Goal: Find specific page/section: Find specific page/section

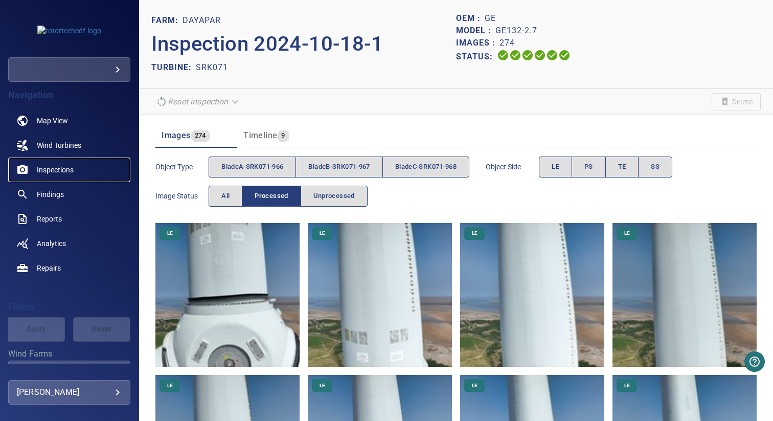
click at [58, 168] on span "Inspections" at bounding box center [55, 170] width 37 height 10
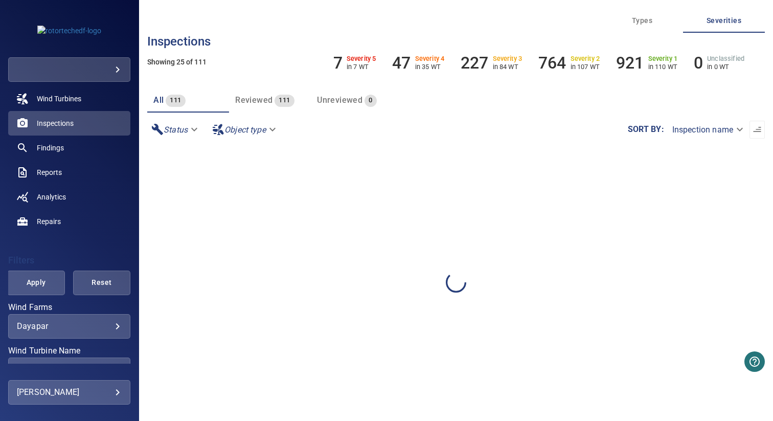
scroll to position [131, 0]
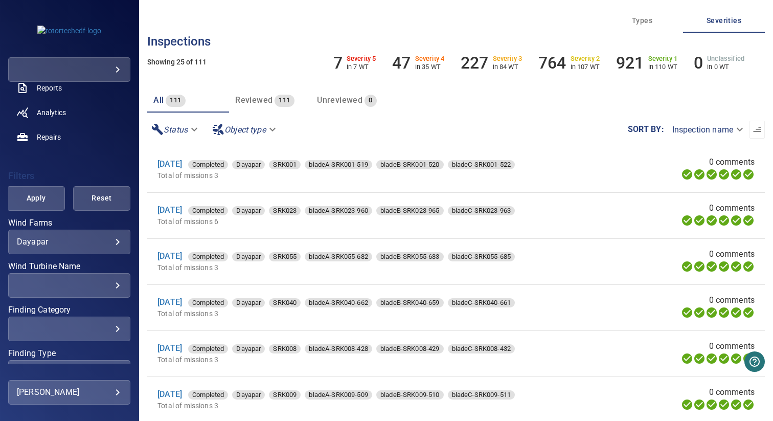
click at [71, 243] on body "**********" at bounding box center [386, 210] width 773 height 421
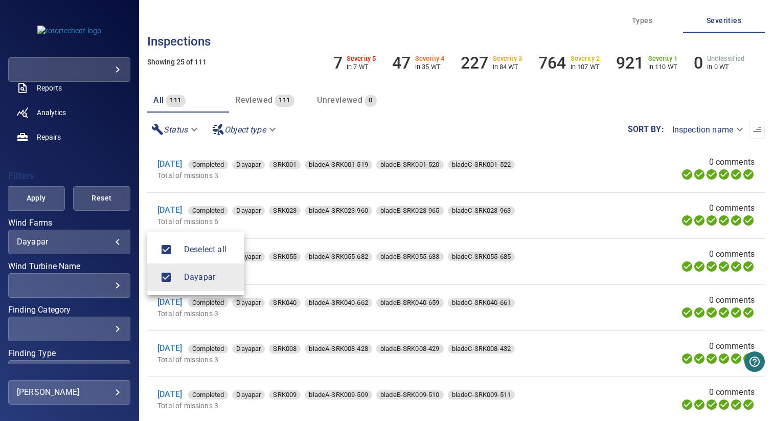
click at [76, 243] on div at bounding box center [386, 210] width 773 height 421
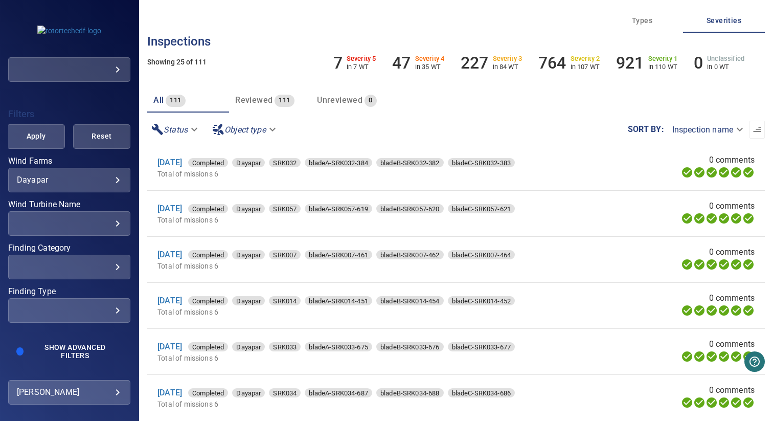
scroll to position [40, 0]
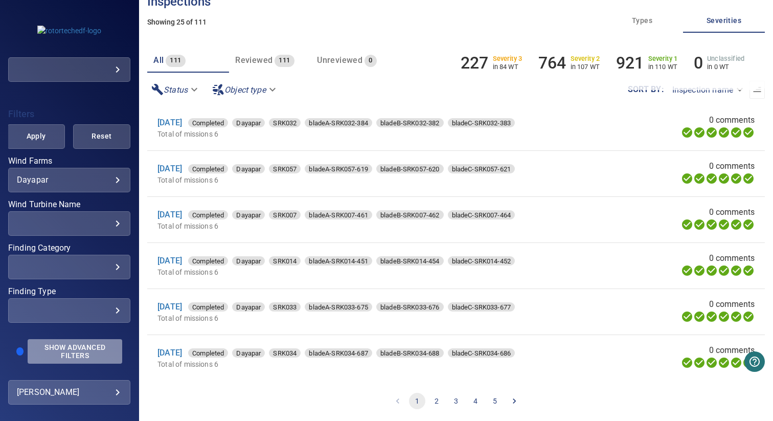
click at [75, 343] on span "Show Advanced Filters" at bounding box center [75, 351] width 82 height 16
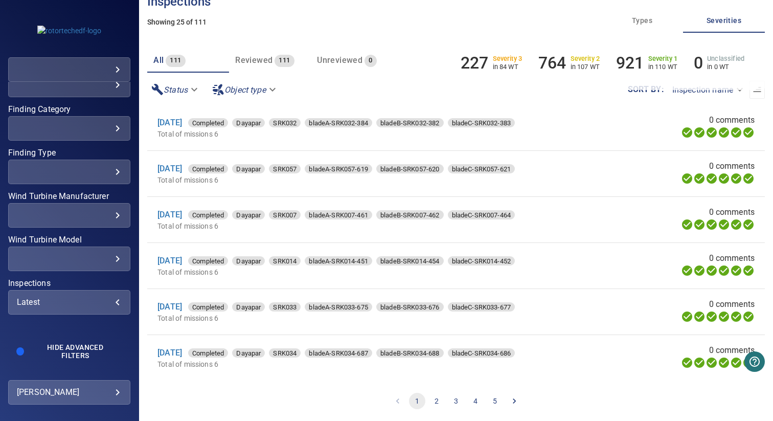
click at [59, 303] on div "Latest" at bounding box center [69, 302] width 105 height 10
click at [209, 398] on div "Inspections" at bounding box center [386, 210] width 773 height 421
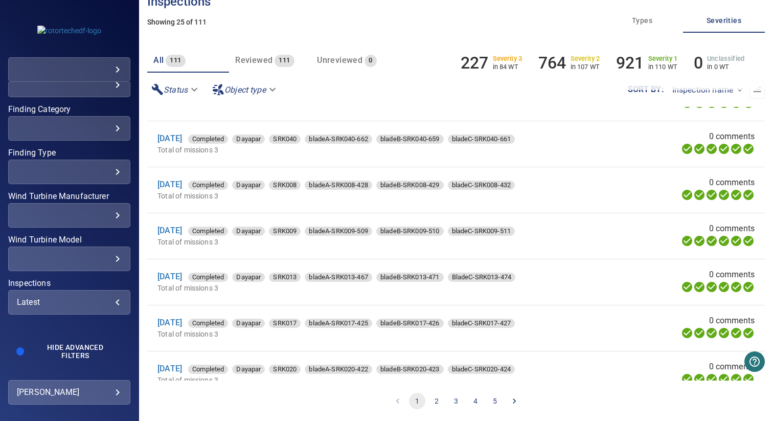
scroll to position [0, 0]
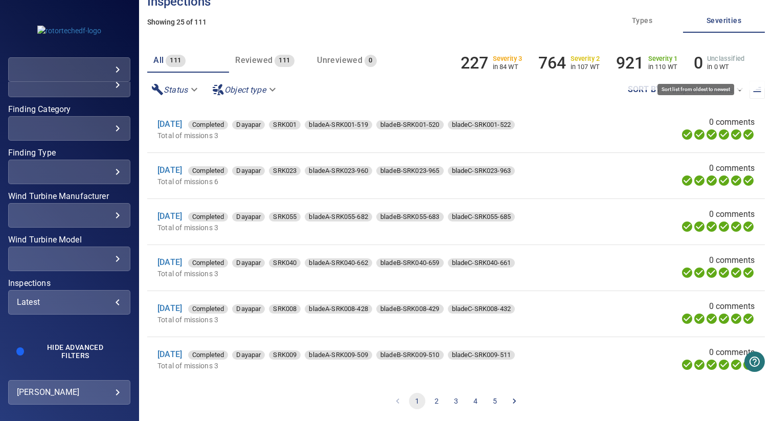
click at [750, 95] on button "button" at bounding box center [756, 90] width 15 height 18
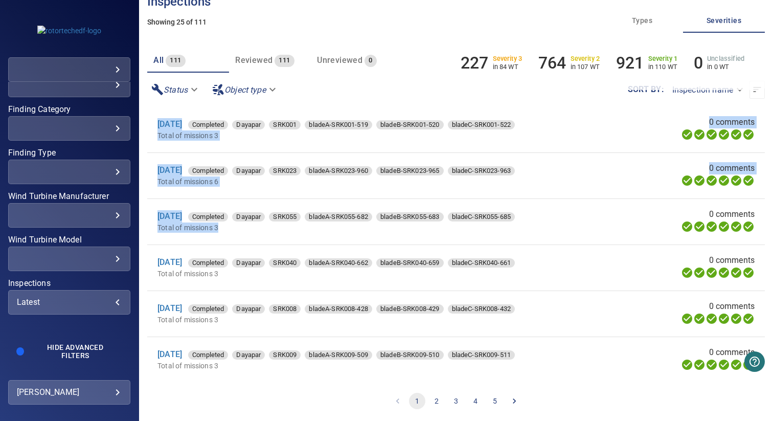
drag, startPoint x: 151, startPoint y: 121, endPoint x: 225, endPoint y: 235, distance: 135.8
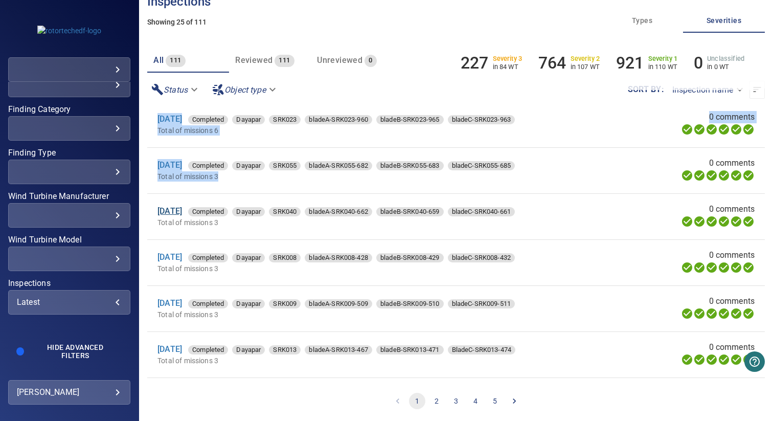
scroll to position [52, 0]
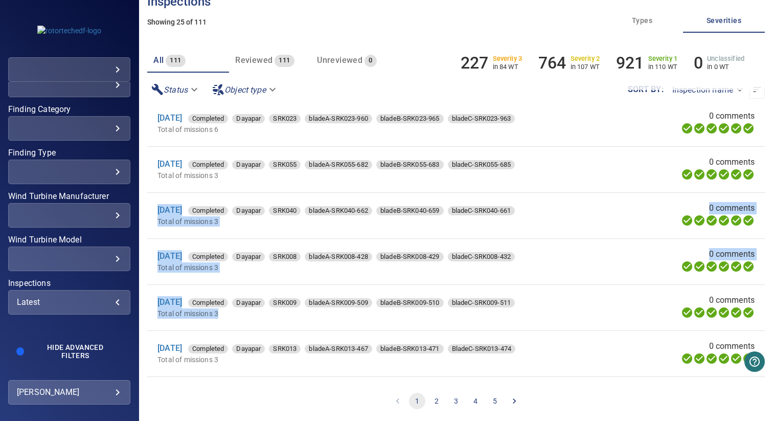
drag, startPoint x: 151, startPoint y: 206, endPoint x: 205, endPoint y: 329, distance: 133.8
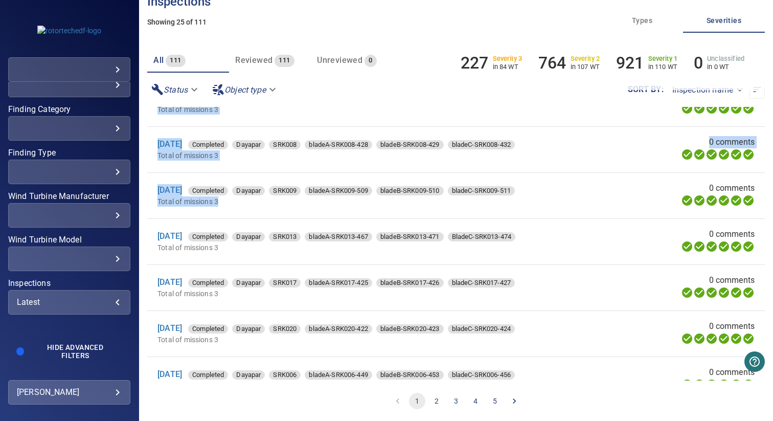
scroll to position [196, 0]
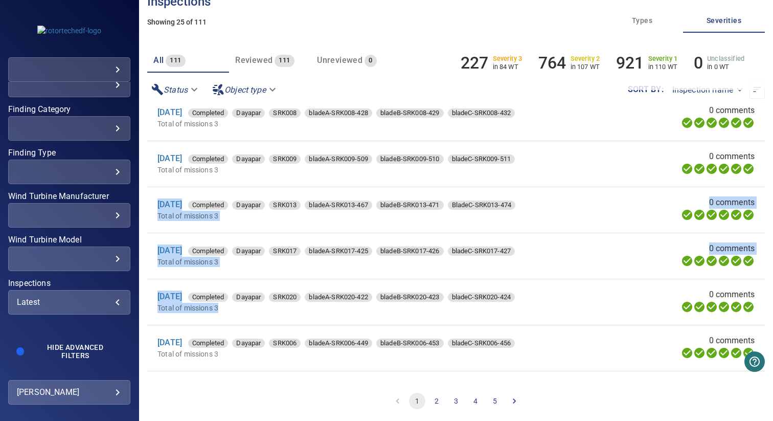
drag, startPoint x: 152, startPoint y: 201, endPoint x: 224, endPoint y: 315, distance: 134.6
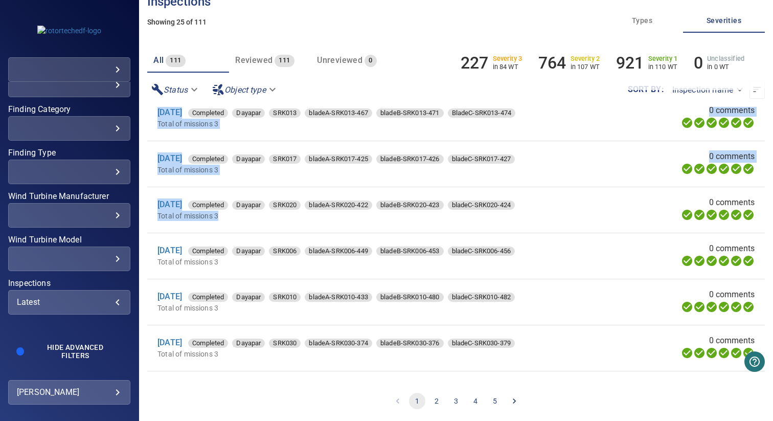
scroll to position [348, 0]
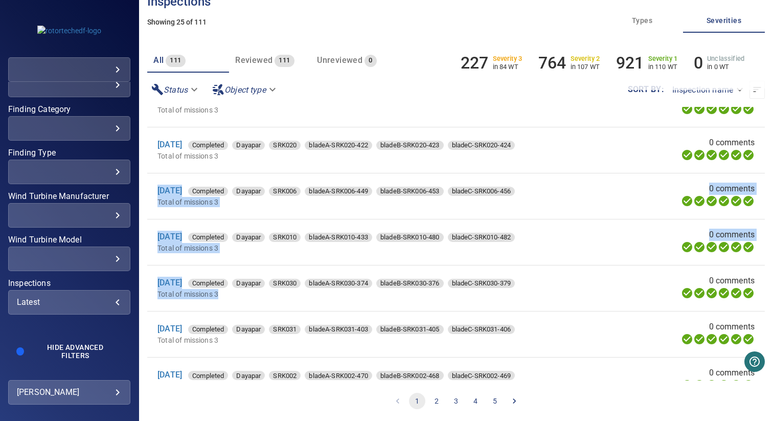
drag, startPoint x: 153, startPoint y: 187, endPoint x: 221, endPoint y: 303, distance: 134.0
click at [221, 303] on ul "13 Mar 2024 Completed Dayapar SRK001 bladeA-SRK001-519 bladeB-SRK001-520 bladeC…" at bounding box center [455, 334] width 617 height 1150
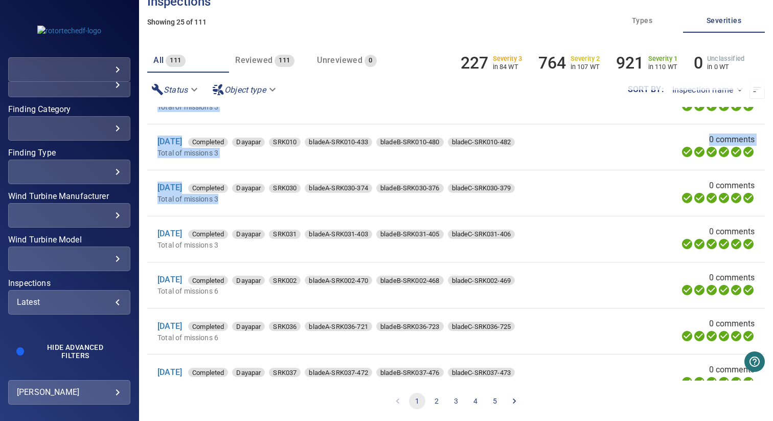
scroll to position [516, 0]
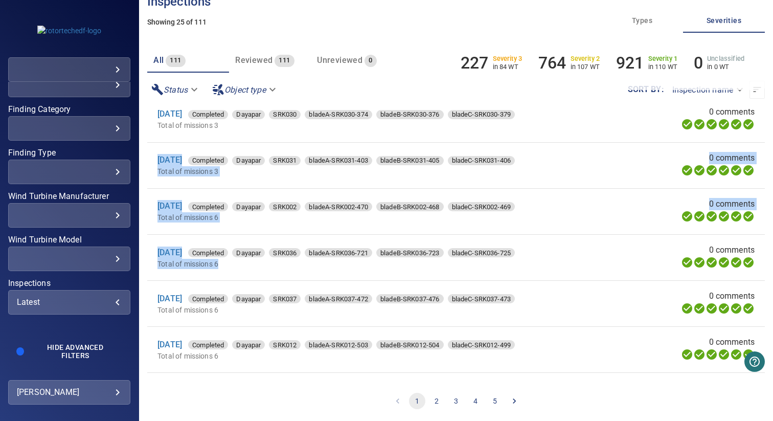
drag, startPoint x: 150, startPoint y: 158, endPoint x: 235, endPoint y: 283, distance: 150.6
click at [235, 283] on ul "13 Mar 2024 Completed Dayapar SRK001 bladeA-SRK001-519 bladeB-SRK001-520 bladeC…" at bounding box center [455, 166] width 617 height 1150
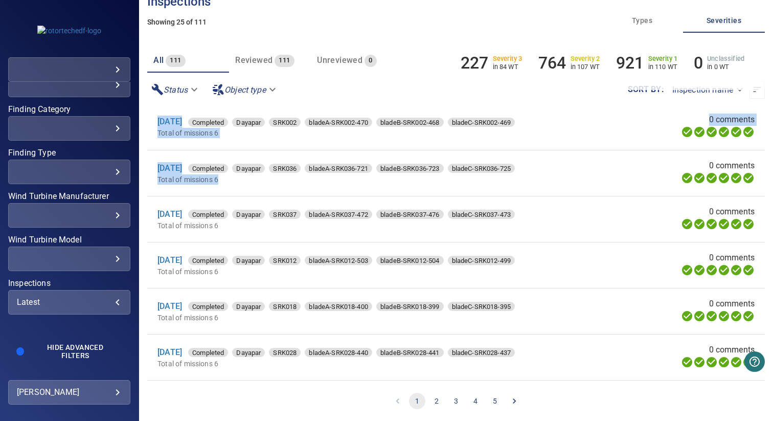
scroll to position [639, 0]
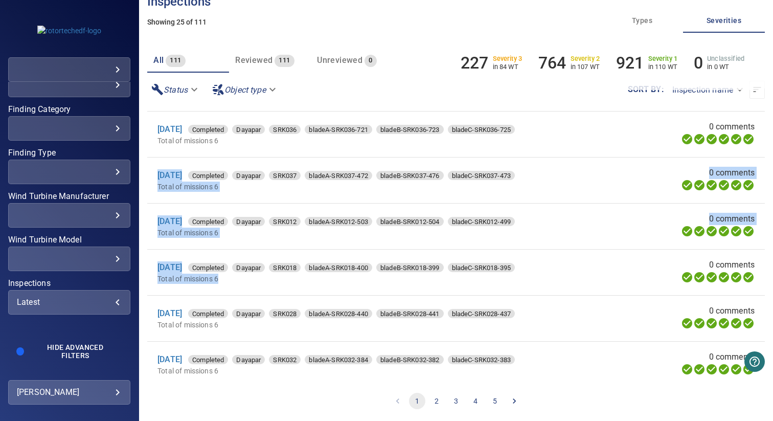
drag, startPoint x: 154, startPoint y: 180, endPoint x: 223, endPoint y: 293, distance: 132.4
click at [223, 293] on ul "13 Mar 2024 Completed Dayapar SRK001 bladeA-SRK001-519 bladeB-SRK001-520 bladeC…" at bounding box center [455, 42] width 617 height 1150
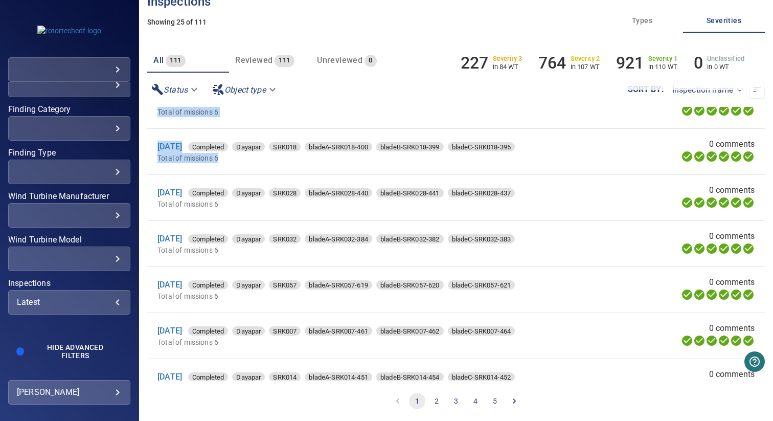
scroll to position [772, 0]
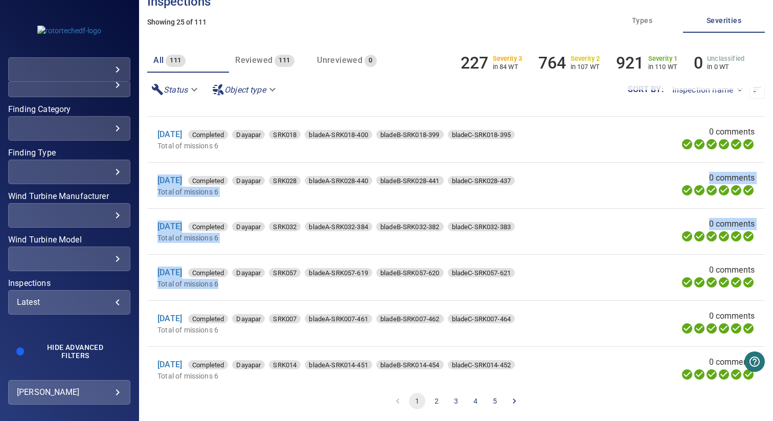
drag, startPoint x: 150, startPoint y: 179, endPoint x: 234, endPoint y: 302, distance: 147.9
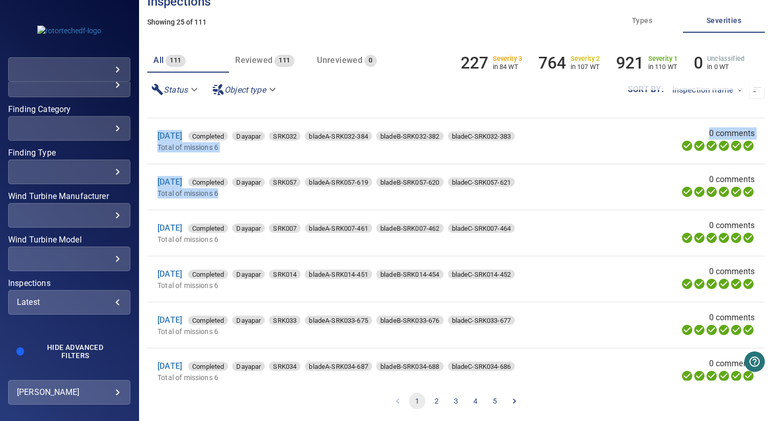
scroll to position [868, 0]
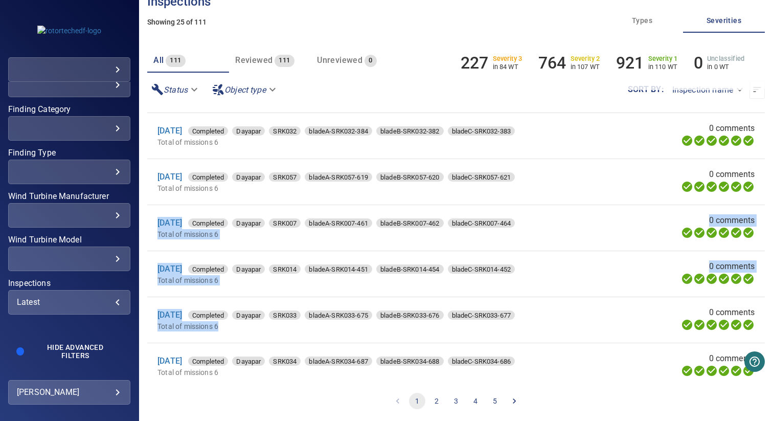
drag, startPoint x: 149, startPoint y: 222, endPoint x: 244, endPoint y: 335, distance: 147.3
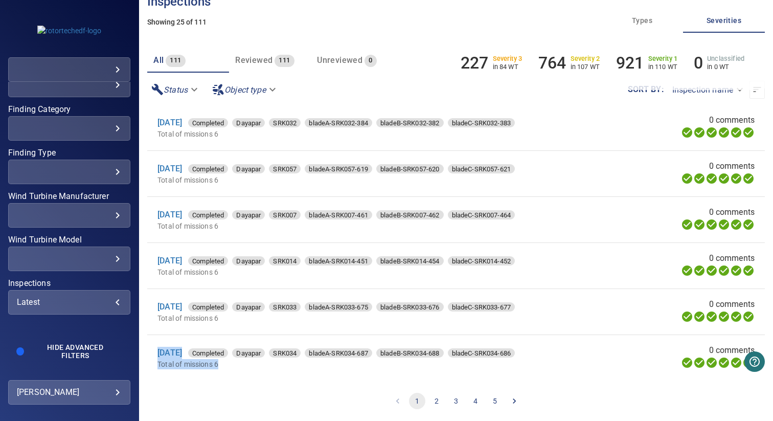
drag, startPoint x: 153, startPoint y: 343, endPoint x: 268, endPoint y: 378, distance: 120.6
click at [268, 378] on li "21 Mar 2024 Completed Dayapar SRK034 bladeA-SRK034-687 bladeB-SRK034-688 bladeC…" at bounding box center [455, 357] width 617 height 45
click at [283, 370] on li "21 Mar 2024 Completed Dayapar SRK034 bladeA-SRK034-687 bladeB-SRK034-688 bladeC…" at bounding box center [455, 357] width 617 height 45
click at [432, 397] on button "2" at bounding box center [436, 401] width 16 height 16
click at [450, 401] on button "3" at bounding box center [456, 401] width 16 height 16
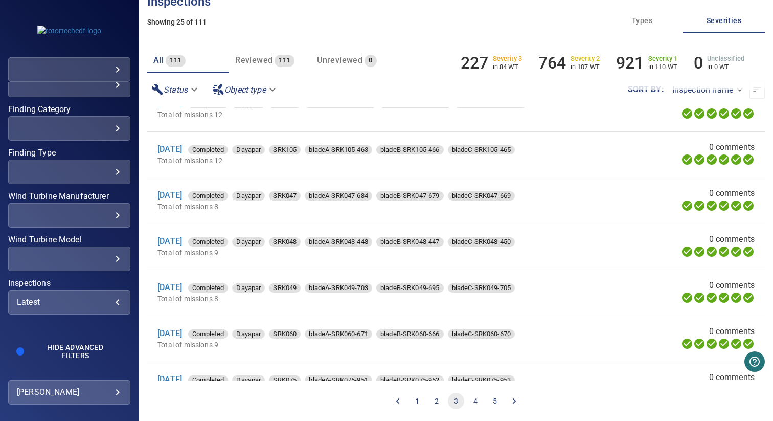
scroll to position [191, 0]
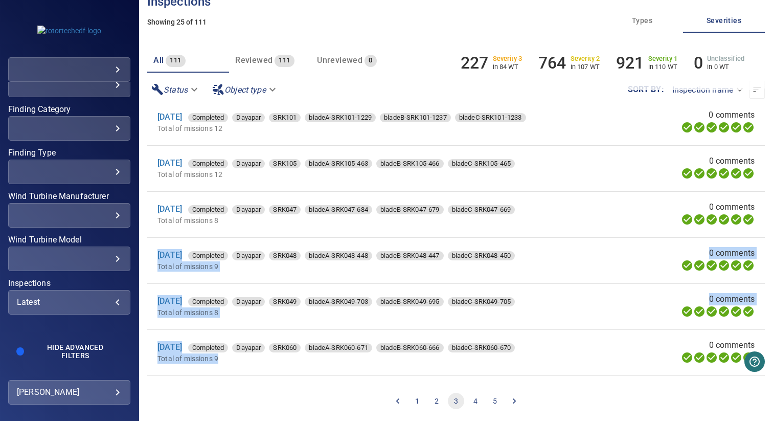
drag, startPoint x: 238, startPoint y: 365, endPoint x: 157, endPoint y: 252, distance: 138.9
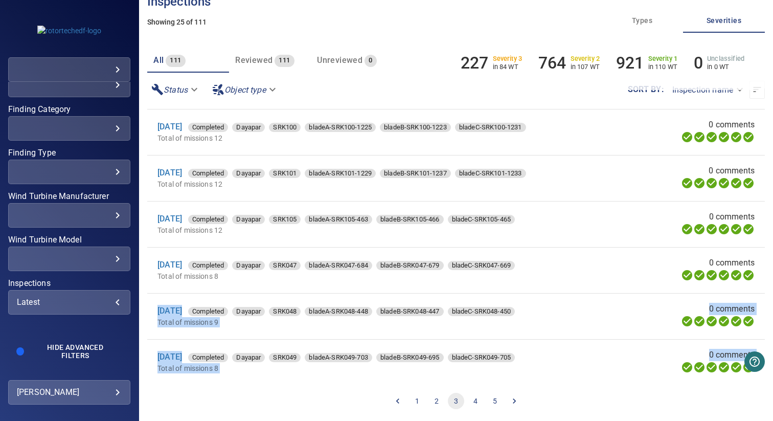
scroll to position [128, 0]
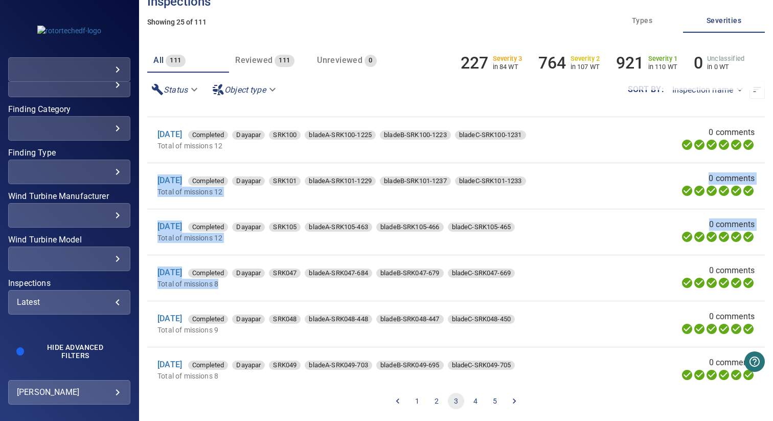
drag, startPoint x: 231, startPoint y: 286, endPoint x: 148, endPoint y: 176, distance: 137.6
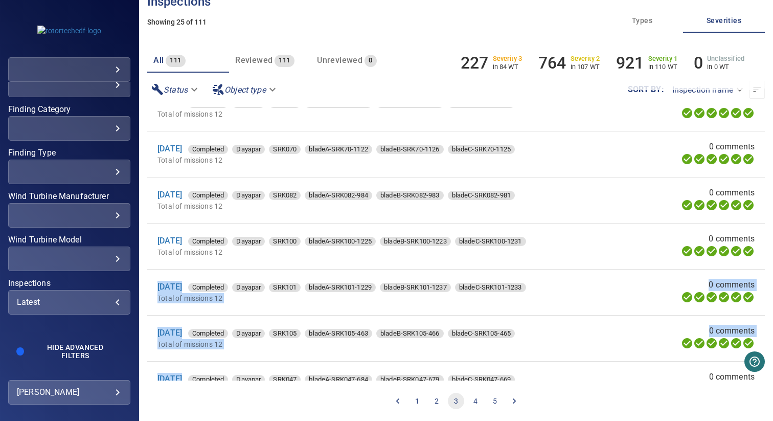
scroll to position [0, 0]
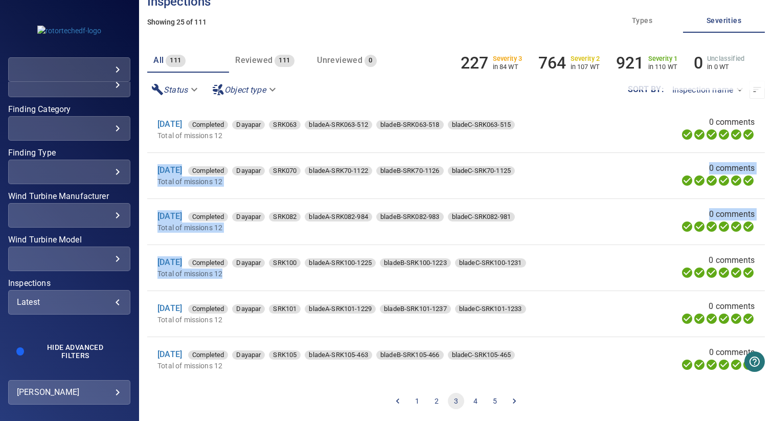
drag, startPoint x: 238, startPoint y: 274, endPoint x: 148, endPoint y: 167, distance: 140.0
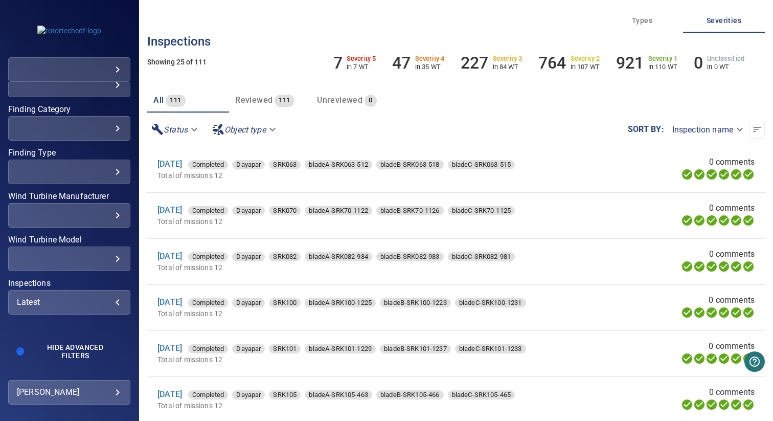
click at [215, 177] on p "Total of missions 12" at bounding box center [377, 175] width 441 height 10
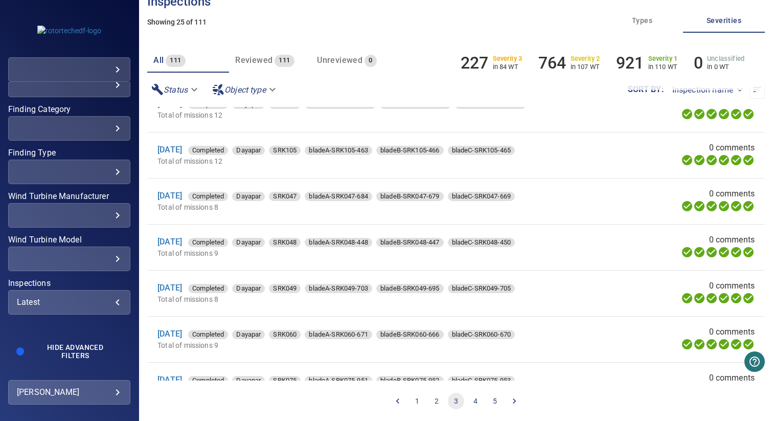
scroll to position [206, 0]
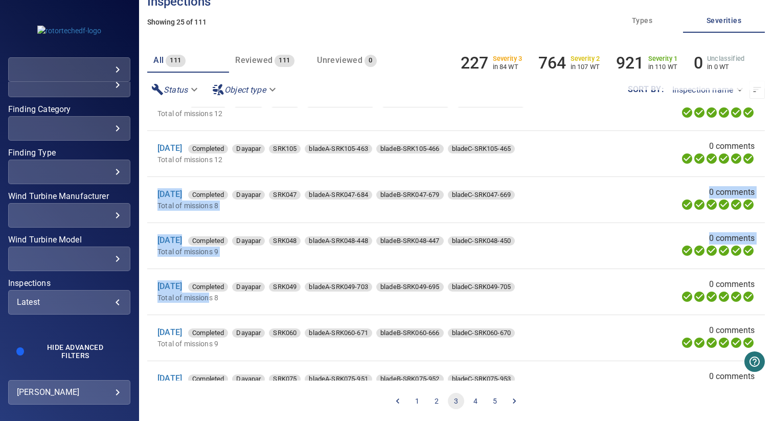
drag, startPoint x: 153, startPoint y: 187, endPoint x: 210, endPoint y: 299, distance: 125.0
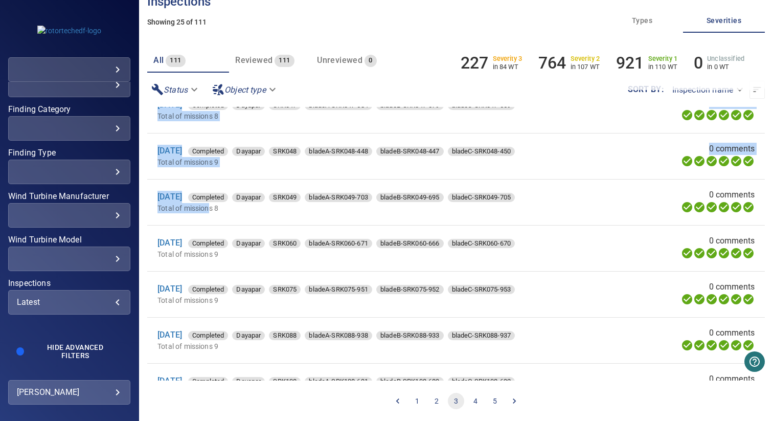
scroll to position [303, 0]
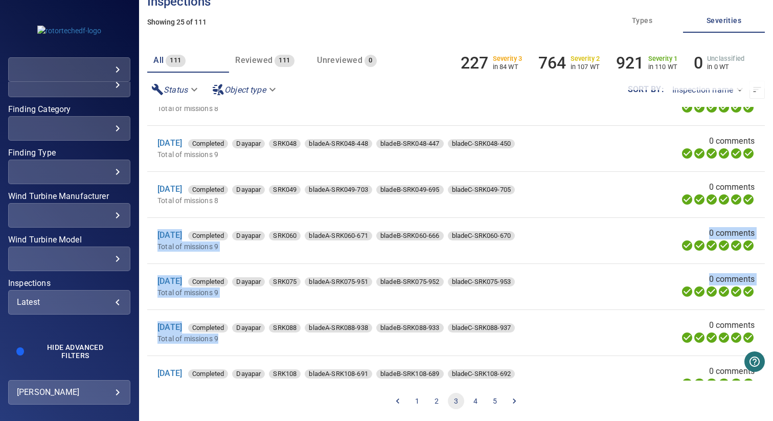
drag, startPoint x: 152, startPoint y: 235, endPoint x: 222, endPoint y: 347, distance: 131.3
click at [222, 347] on ul "29 Mar 2024 Completed Dayapar SRK063 bladeA-SRK063-512 bladeB-SRK063-518 bladeC…" at bounding box center [455, 379] width 617 height 1150
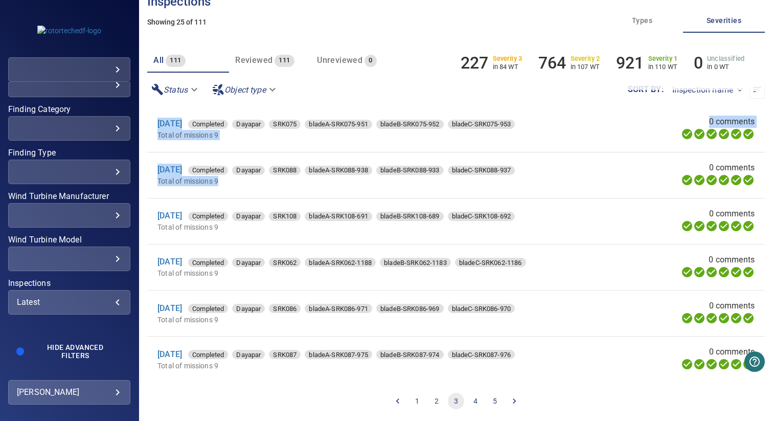
scroll to position [474, 0]
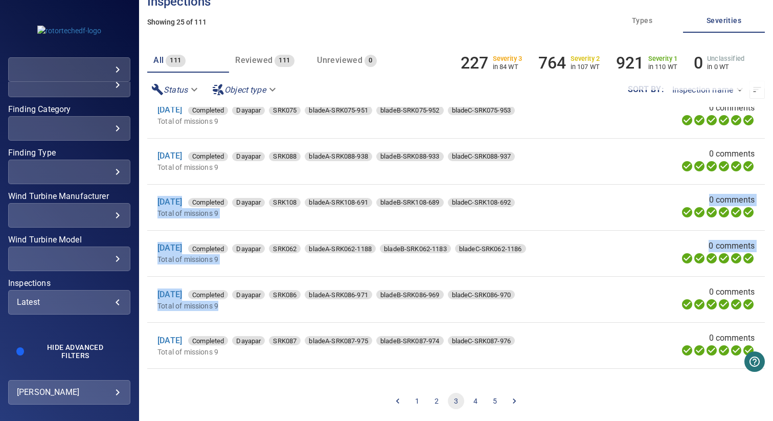
drag, startPoint x: 151, startPoint y: 204, endPoint x: 229, endPoint y: 309, distance: 130.7
click at [229, 309] on ul "29 Mar 2024 Completed Dayapar SRK063 bladeA-SRK063-512 bladeB-SRK063-518 bladeC…" at bounding box center [455, 207] width 617 height 1150
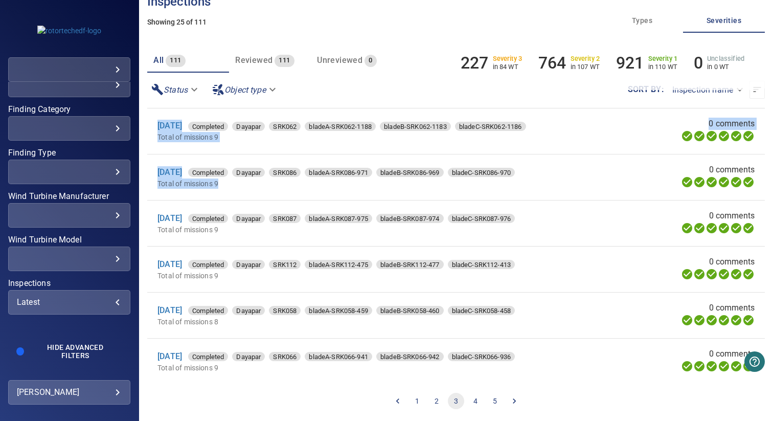
scroll to position [625, 0]
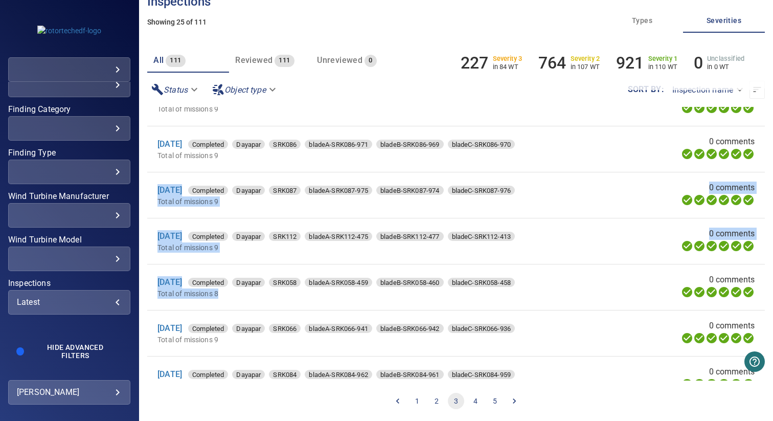
drag, startPoint x: 149, startPoint y: 190, endPoint x: 227, endPoint y: 306, distance: 139.9
click at [227, 306] on ul "29 Mar 2024 Completed Dayapar SRK063 bladeA-SRK063-512 bladeB-SRK063-518 bladeC…" at bounding box center [455, 57] width 617 height 1150
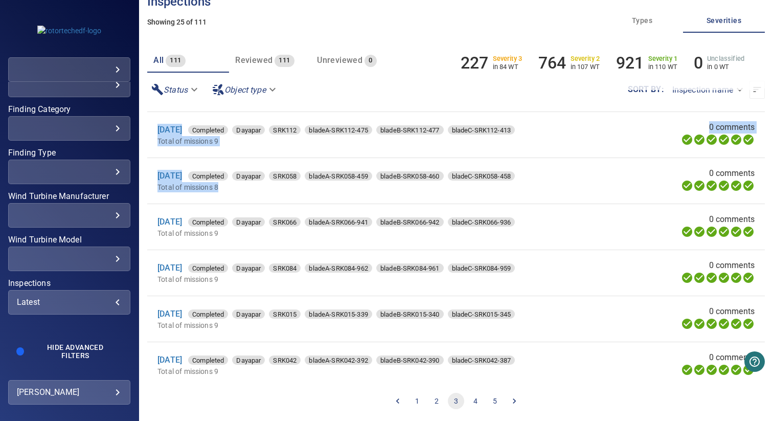
scroll to position [755, 0]
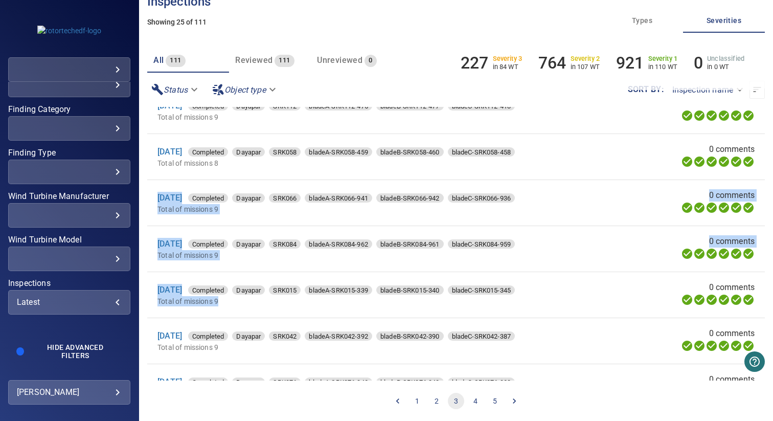
drag, startPoint x: 149, startPoint y: 196, endPoint x: 244, endPoint y: 311, distance: 148.8
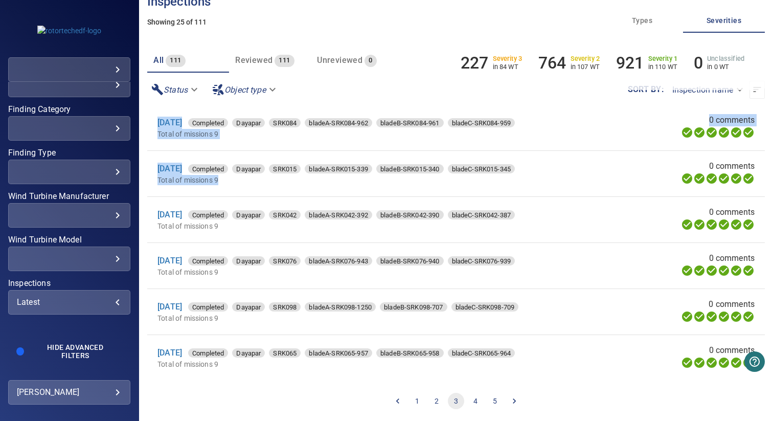
scroll to position [883, 0]
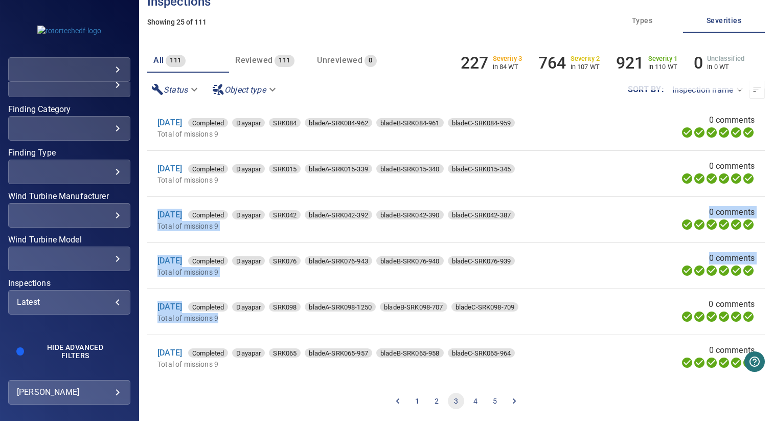
drag, startPoint x: 151, startPoint y: 206, endPoint x: 255, endPoint y: 331, distance: 161.5
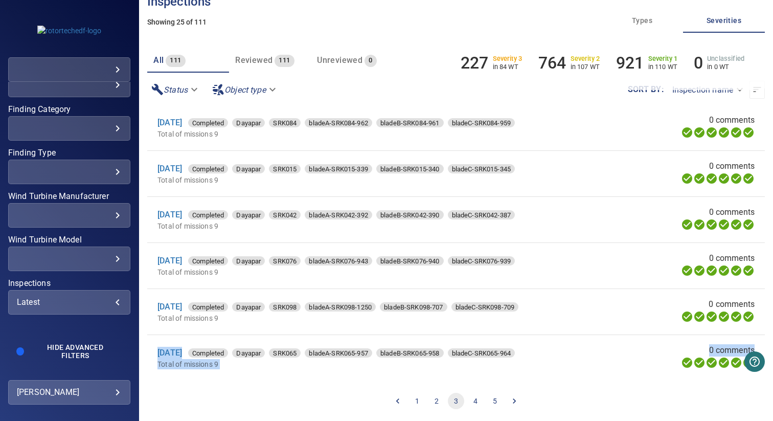
drag, startPoint x: 146, startPoint y: 341, endPoint x: 251, endPoint y: 380, distance: 112.1
click at [251, 380] on div "**********" at bounding box center [456, 210] width 634 height 421
click at [240, 372] on li "11 Oct 2024 Completed Dayapar SRK065 bladeA-SRK065-957 bladeB-SRK065-958 bladeC…" at bounding box center [455, 357] width 617 height 45
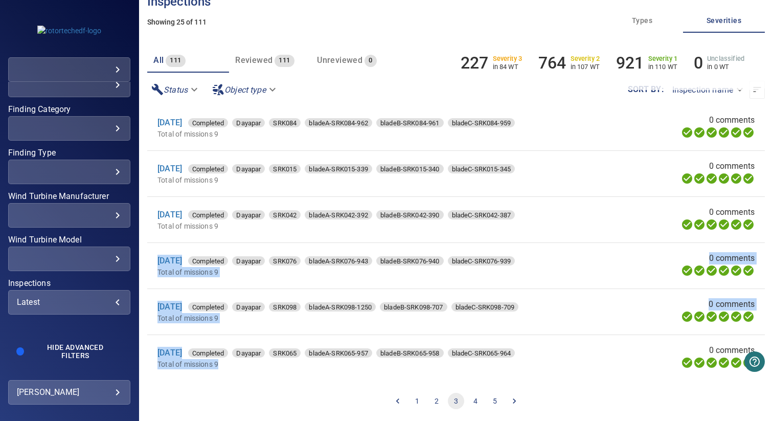
drag, startPoint x: 241, startPoint y: 370, endPoint x: 153, endPoint y: 262, distance: 139.2
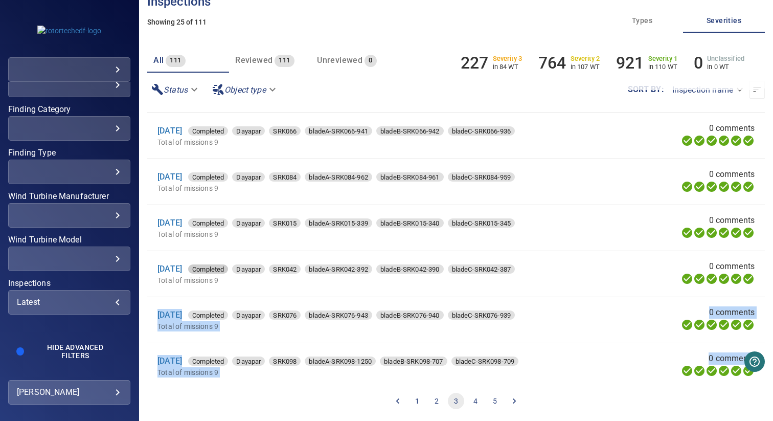
scroll to position [800, 0]
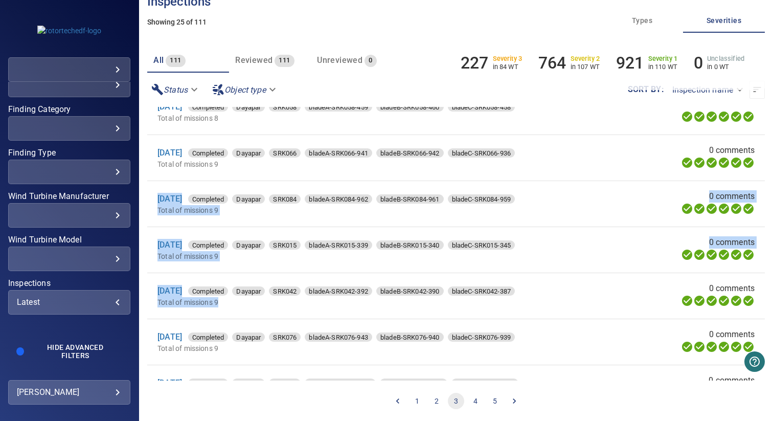
drag, startPoint x: 241, startPoint y: 315, endPoint x: 145, endPoint y: 200, distance: 149.5
click at [145, 200] on div "**********" at bounding box center [456, 210] width 634 height 421
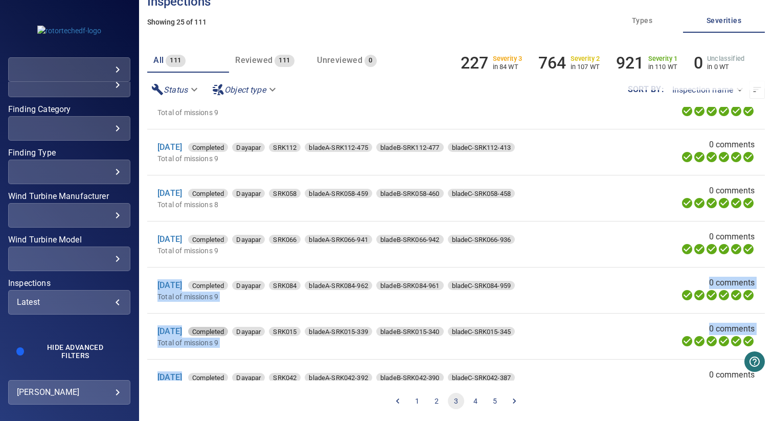
scroll to position [688, 0]
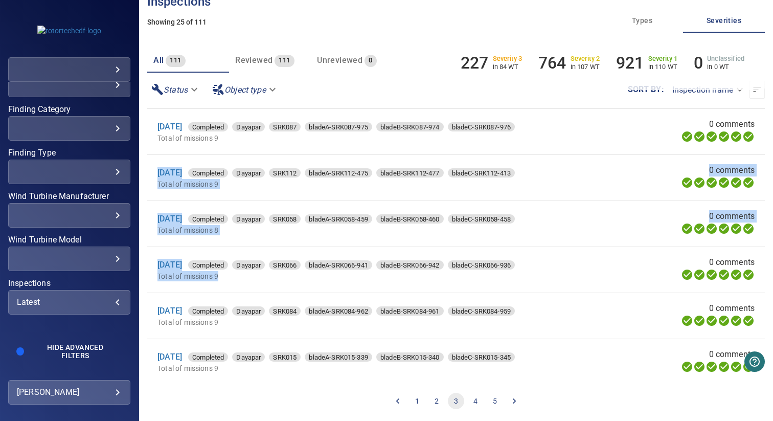
drag, startPoint x: 233, startPoint y: 281, endPoint x: 140, endPoint y: 171, distance: 144.4
click at [140, 171] on div "**********" at bounding box center [456, 210] width 634 height 421
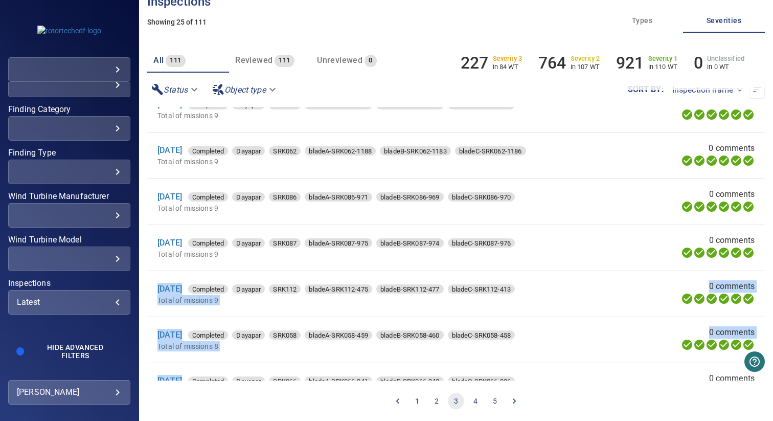
scroll to position [554, 0]
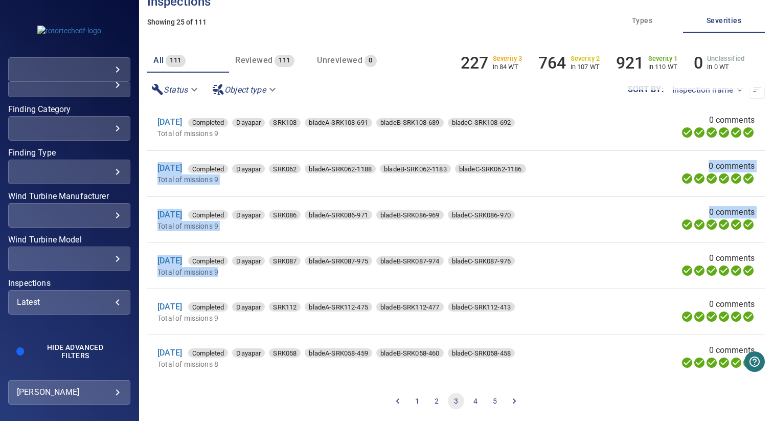
drag, startPoint x: 238, startPoint y: 274, endPoint x: 145, endPoint y: 168, distance: 141.3
click at [145, 168] on div "**********" at bounding box center [456, 210] width 634 height 421
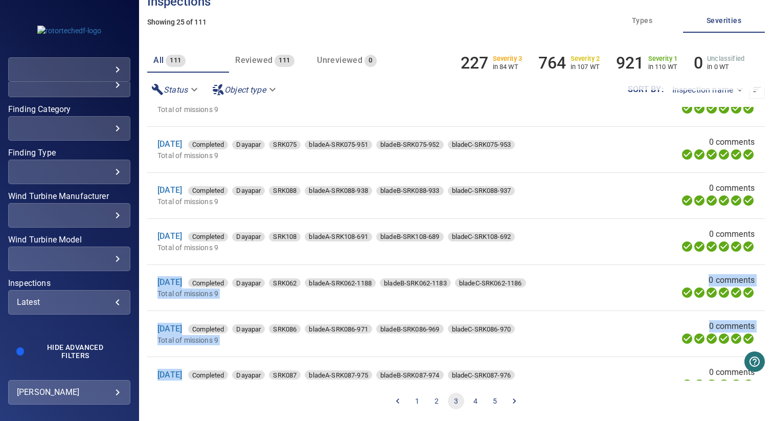
scroll to position [433, 0]
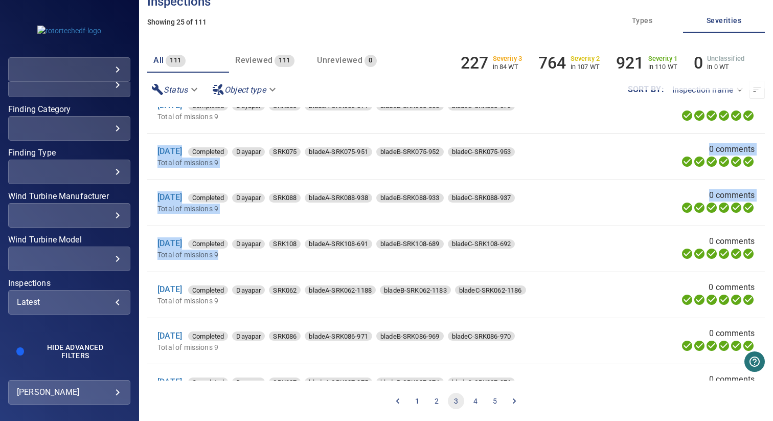
drag, startPoint x: 232, startPoint y: 260, endPoint x: 153, endPoint y: 149, distance: 135.9
click at [153, 149] on ul "29 Mar 2024 Completed Dayapar SRK063 bladeA-SRK063-512 bladeB-SRK063-518 bladeC…" at bounding box center [455, 249] width 617 height 1150
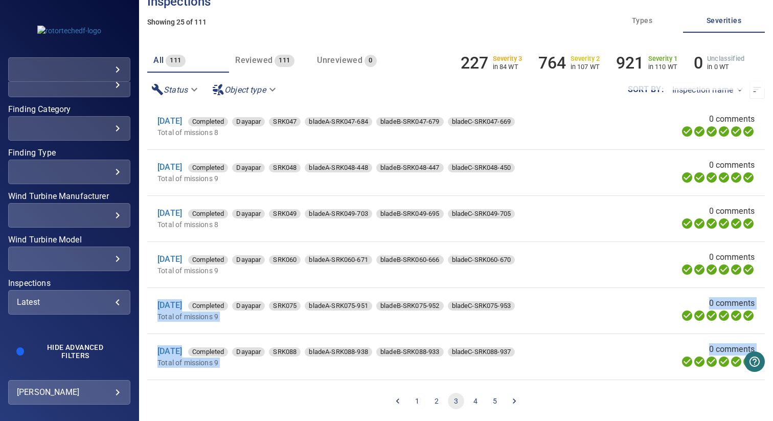
scroll to position [278, 0]
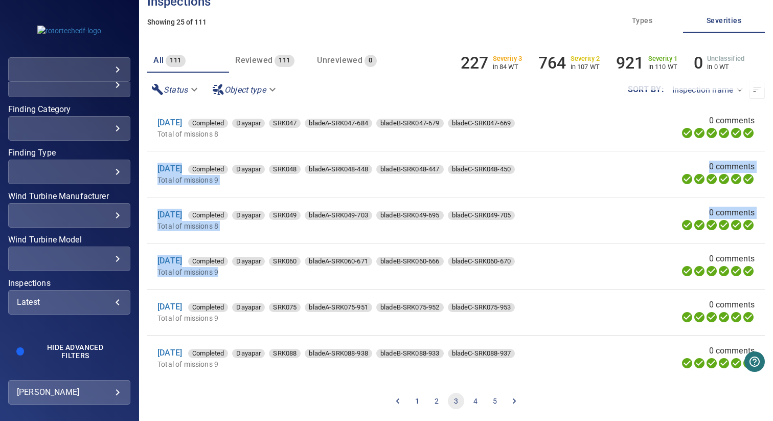
drag, startPoint x: 230, startPoint y: 274, endPoint x: 152, endPoint y: 172, distance: 128.8
click at [152, 172] on ul "29 Mar 2024 Completed Dayapar SRK063 bladeA-SRK063-512 bladeB-SRK063-518 bladeC…" at bounding box center [455, 404] width 617 height 1150
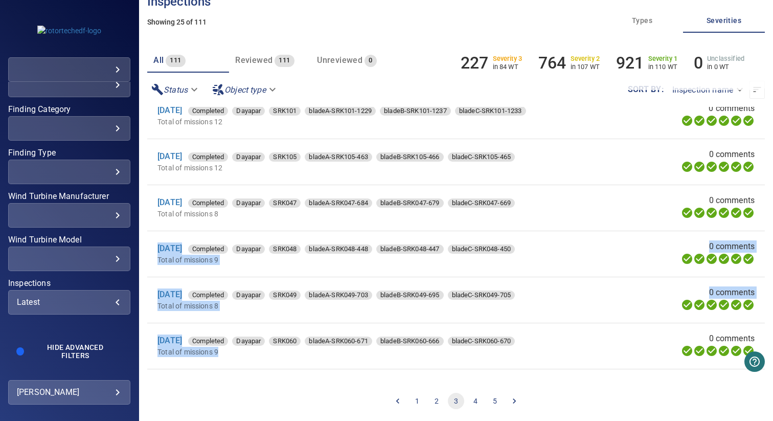
scroll to position [197, 0]
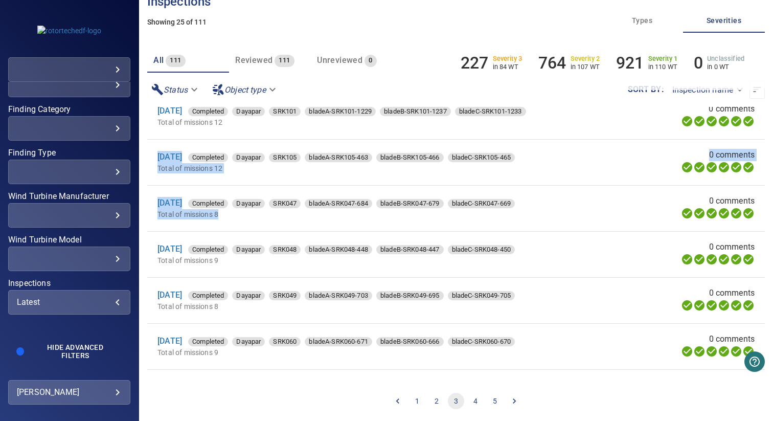
drag, startPoint x: 231, startPoint y: 218, endPoint x: 154, endPoint y: 149, distance: 102.4
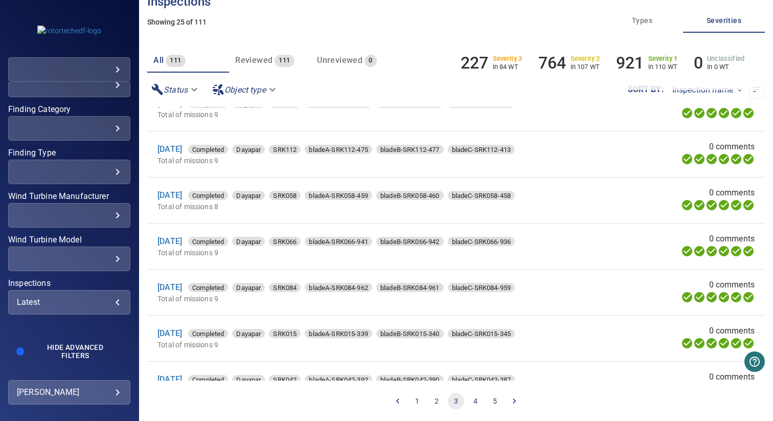
scroll to position [883, 0]
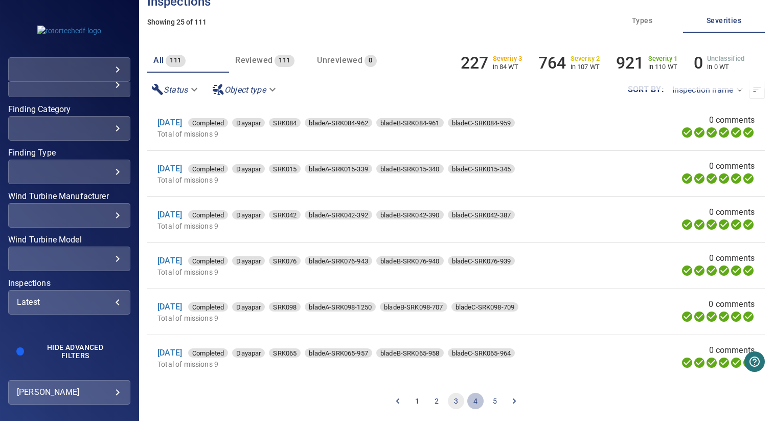
click at [476, 401] on button "4" at bounding box center [475, 401] width 16 height 16
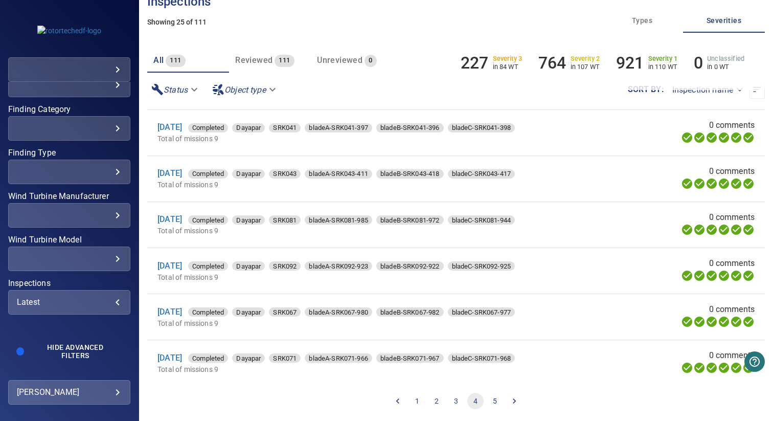
scroll to position [0, 0]
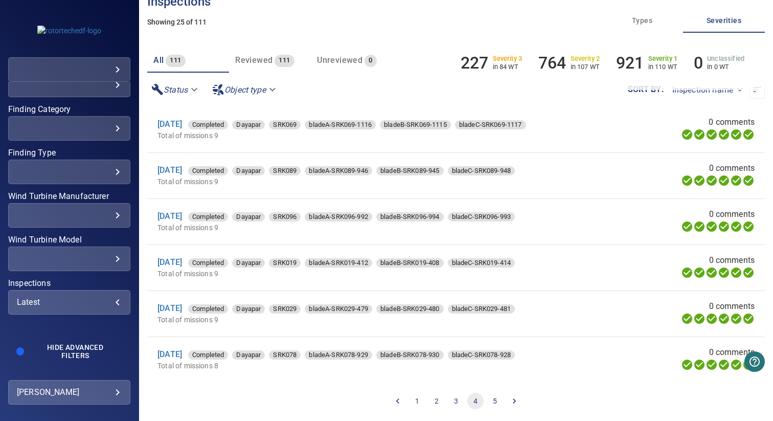
click at [489, 401] on button "5" at bounding box center [495, 401] width 16 height 16
click at [454, 400] on button "3" at bounding box center [456, 401] width 16 height 16
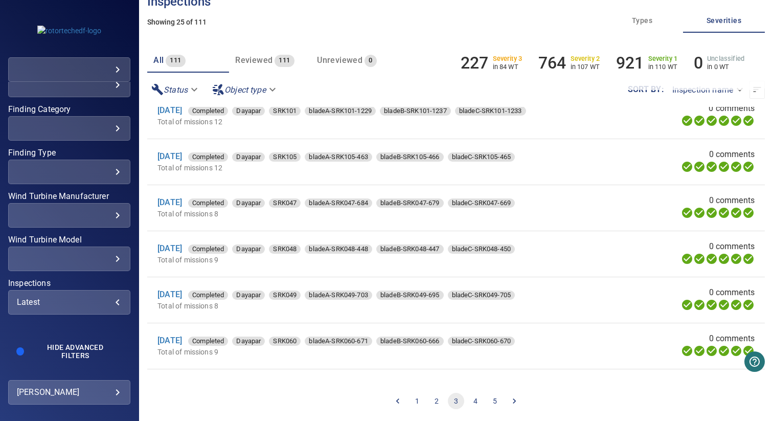
scroll to position [185, 0]
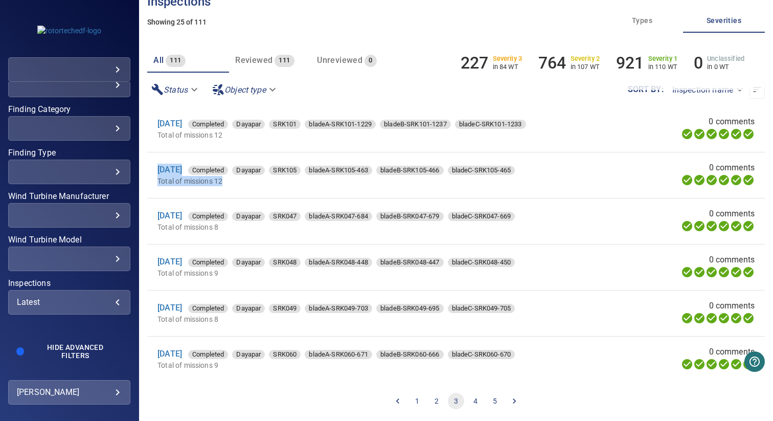
drag, startPoint x: 152, startPoint y: 167, endPoint x: 211, endPoint y: 190, distance: 63.4
click at [211, 190] on li "4 Oct 2024 Completed Dayapar SRK105 bladeA-SRK105-463 bladeB-SRK105-466 bladeC-…" at bounding box center [455, 174] width 617 height 45
click at [251, 185] on p "Total of missions 12" at bounding box center [377, 181] width 441 height 10
drag, startPoint x: 150, startPoint y: 165, endPoint x: 219, endPoint y: 188, distance: 73.2
click at [219, 188] on li "4 Oct 2024 Completed Dayapar SRK105 bladeA-SRK105-463 bladeB-SRK105-466 bladeC-…" at bounding box center [455, 174] width 617 height 45
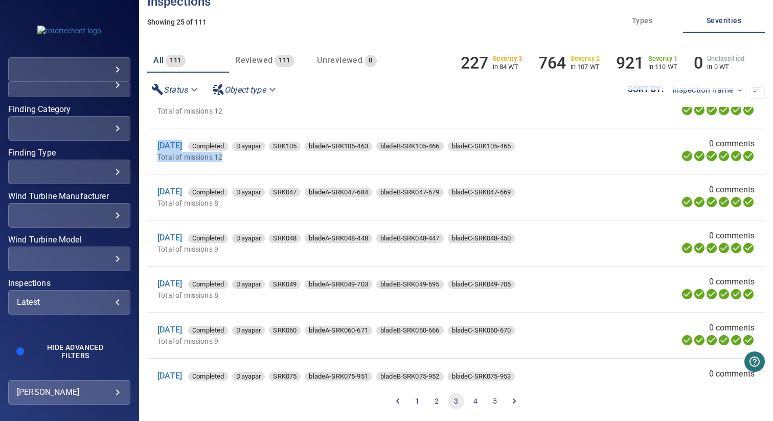
scroll to position [209, 0]
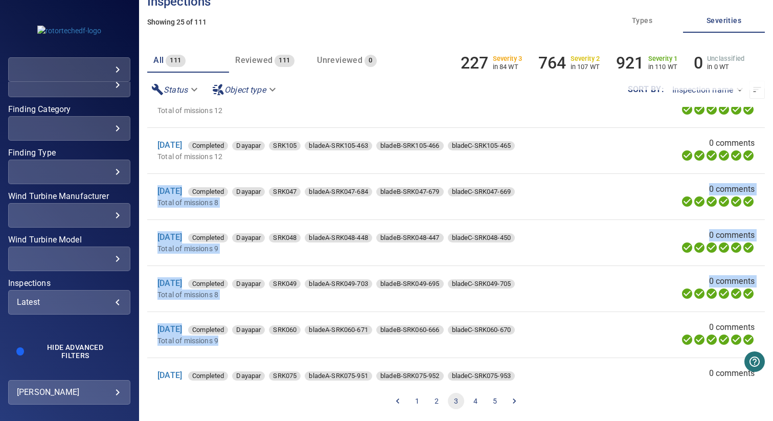
drag, startPoint x: 151, startPoint y: 189, endPoint x: 245, endPoint y: 350, distance: 187.2
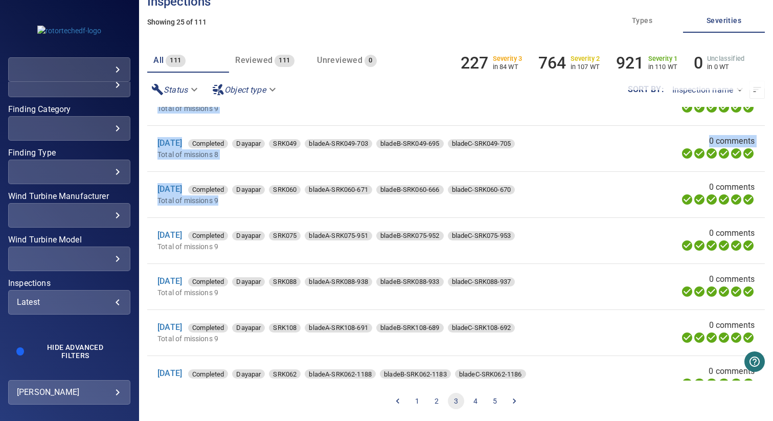
scroll to position [356, 0]
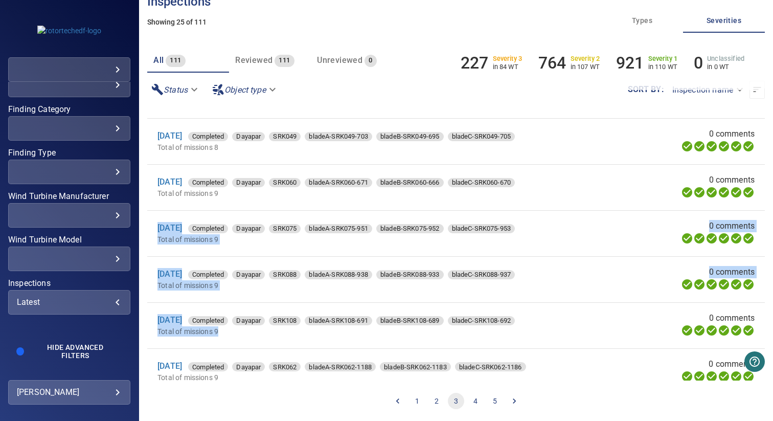
drag, startPoint x: 154, startPoint y: 223, endPoint x: 240, endPoint y: 348, distance: 151.6
click at [240, 348] on ul "29 Mar 2024 Completed Dayapar SRK063 bladeA-SRK063-512 bladeB-SRK063-518 bladeC…" at bounding box center [455, 326] width 617 height 1150
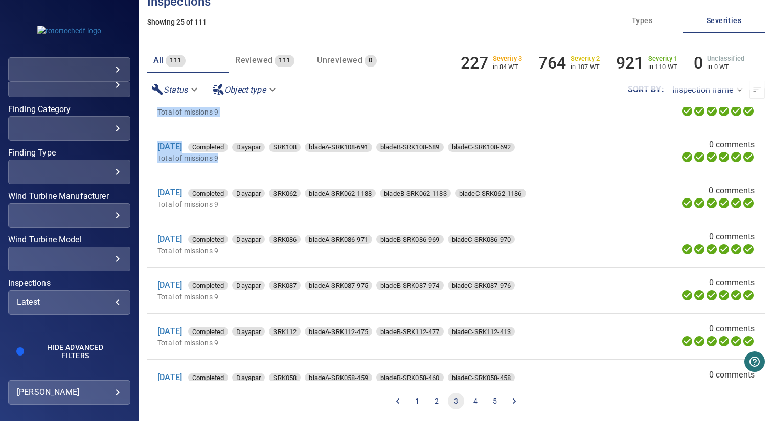
scroll to position [539, 0]
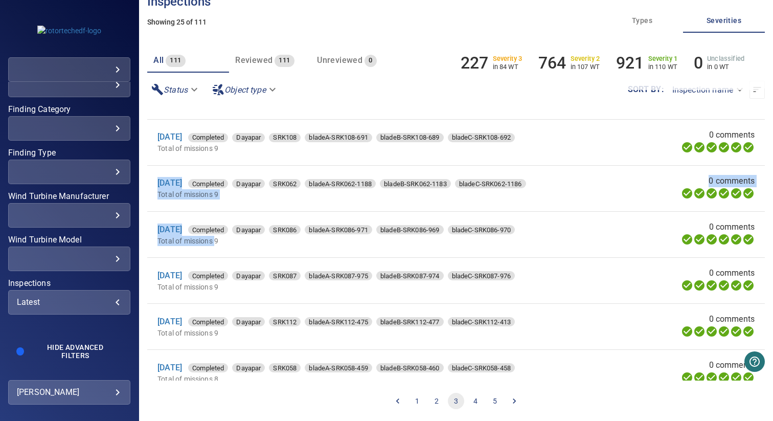
drag, startPoint x: 153, startPoint y: 185, endPoint x: 217, endPoint y: 243, distance: 86.1
click at [217, 243] on ul "29 Mar 2024 Completed Dayapar SRK063 bladeA-SRK063-512 bladeB-SRK063-518 bladeC…" at bounding box center [455, 143] width 617 height 1150
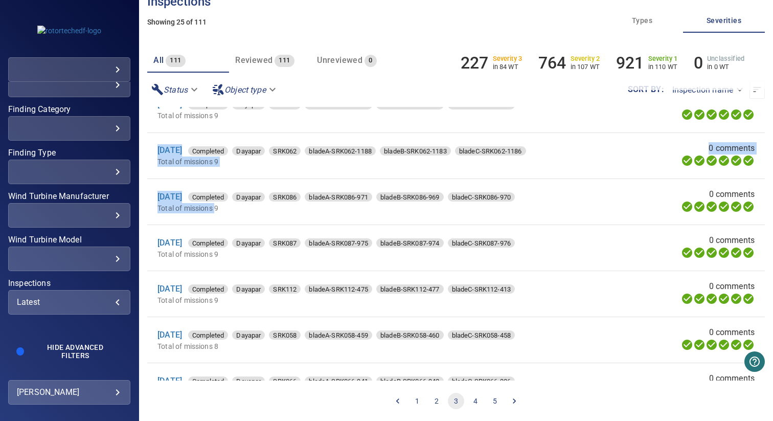
scroll to position [573, 0]
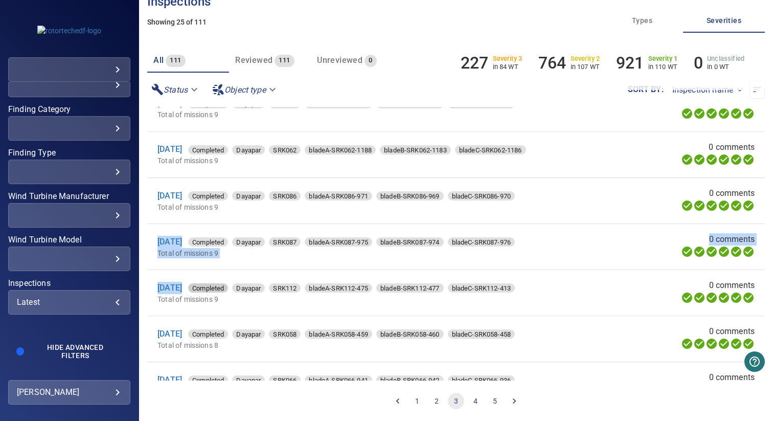
drag, startPoint x: 152, startPoint y: 240, endPoint x: 214, endPoint y: 296, distance: 84.3
click at [214, 296] on ul "29 Mar 2024 Completed Dayapar SRK063 bladeA-SRK063-512 bladeB-SRK063-518 bladeC…" at bounding box center [455, 109] width 617 height 1150
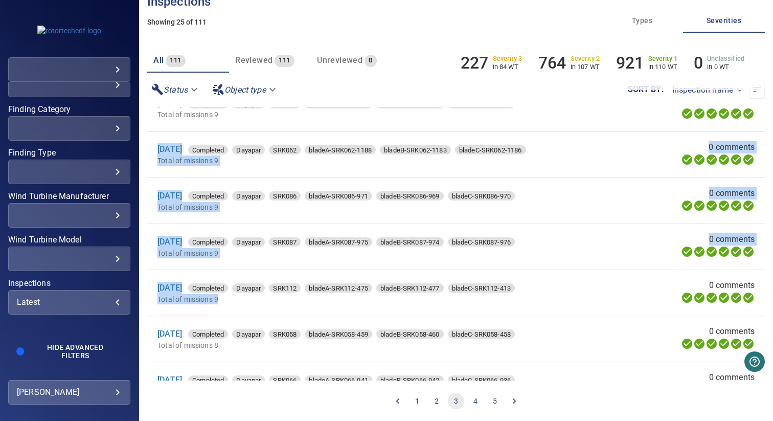
drag, startPoint x: 150, startPoint y: 147, endPoint x: 268, endPoint y: 309, distance: 200.4
click at [268, 309] on ul "29 Mar 2024 Completed Dayapar SRK063 bladeA-SRK063-512 bladeB-SRK063-518 bladeC…" at bounding box center [455, 109] width 617 height 1150
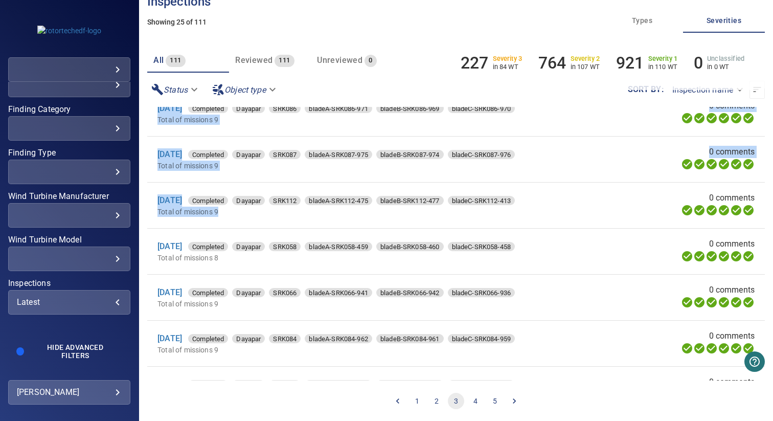
scroll to position [668, 0]
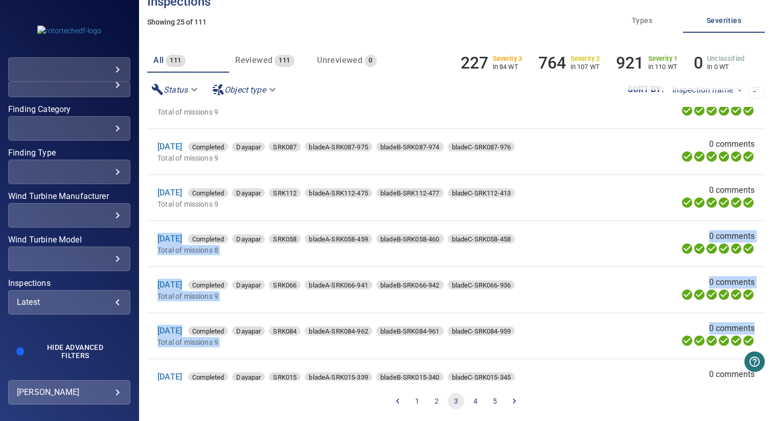
drag, startPoint x: 152, startPoint y: 240, endPoint x: 253, endPoint y: 366, distance: 161.4
click at [253, 366] on ul "29 Mar 2024 Completed Dayapar SRK063 bladeA-SRK063-512 bladeB-SRK063-518 bladeC…" at bounding box center [455, 14] width 617 height 1150
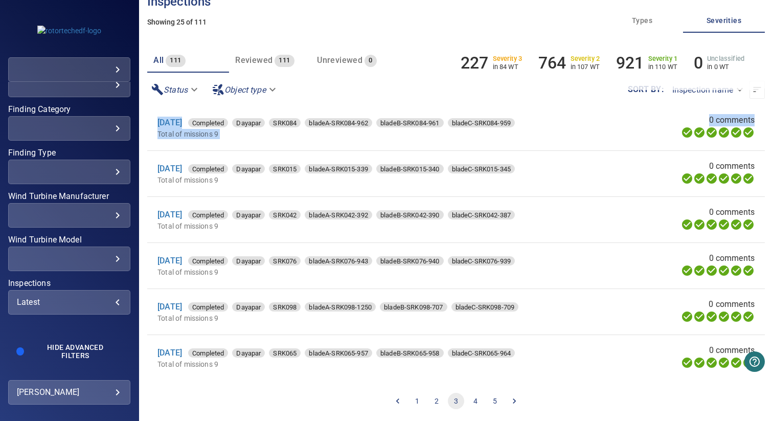
scroll to position [883, 0]
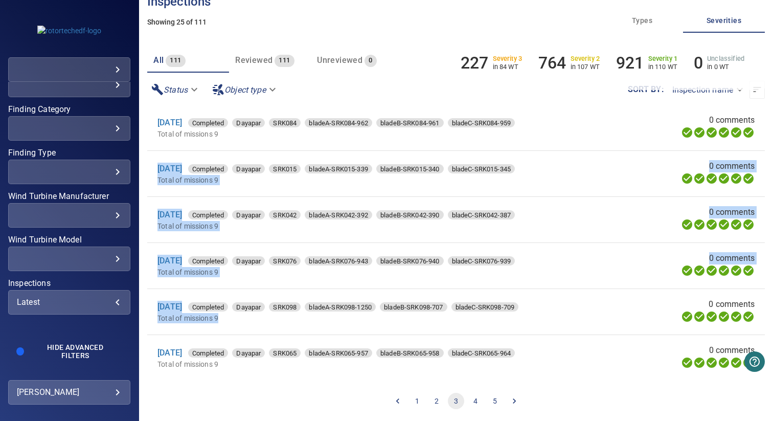
drag, startPoint x: 156, startPoint y: 158, endPoint x: 221, endPoint y: 324, distance: 177.7
click at [473, 402] on button "4" at bounding box center [475, 401] width 16 height 16
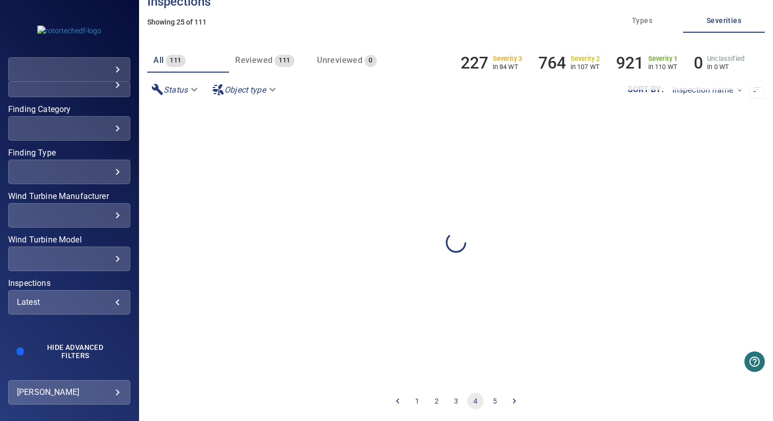
scroll to position [0, 0]
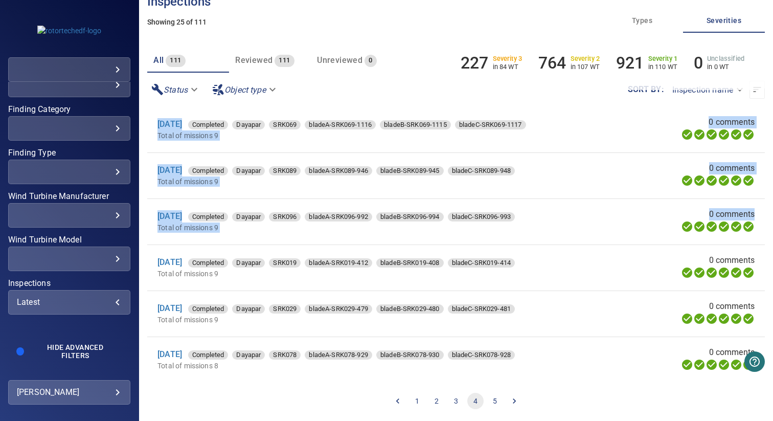
drag, startPoint x: 152, startPoint y: 121, endPoint x: 225, endPoint y: 248, distance: 146.5
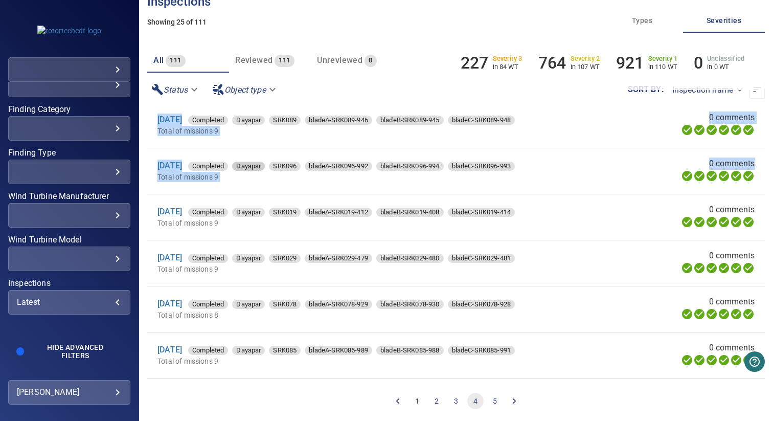
scroll to position [54, 0]
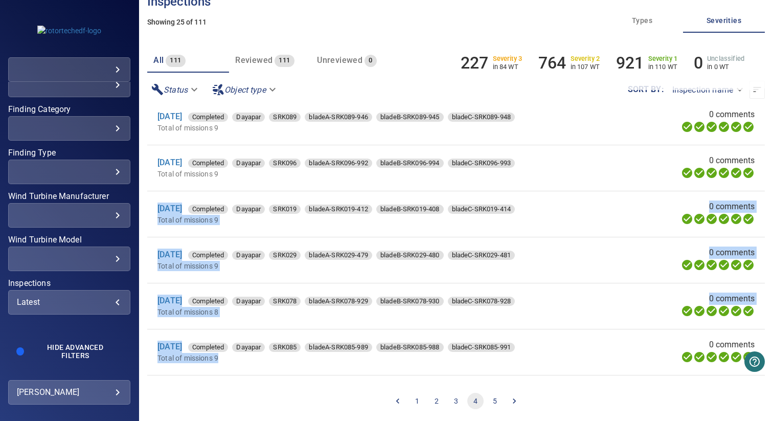
drag, startPoint x: 149, startPoint y: 205, endPoint x: 221, endPoint y: 362, distance: 172.4
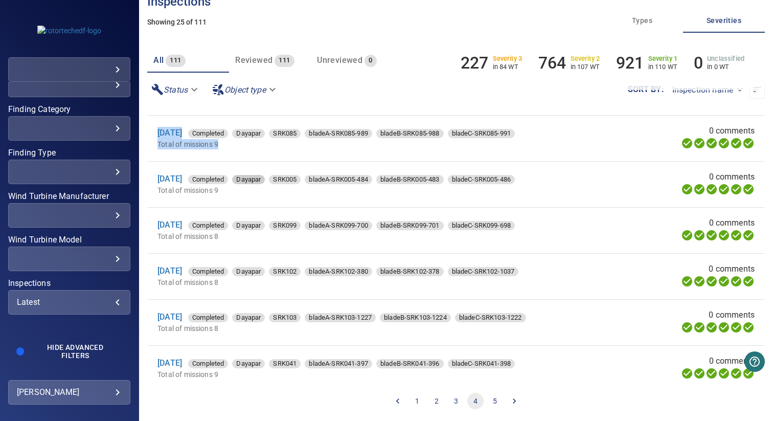
scroll to position [270, 0]
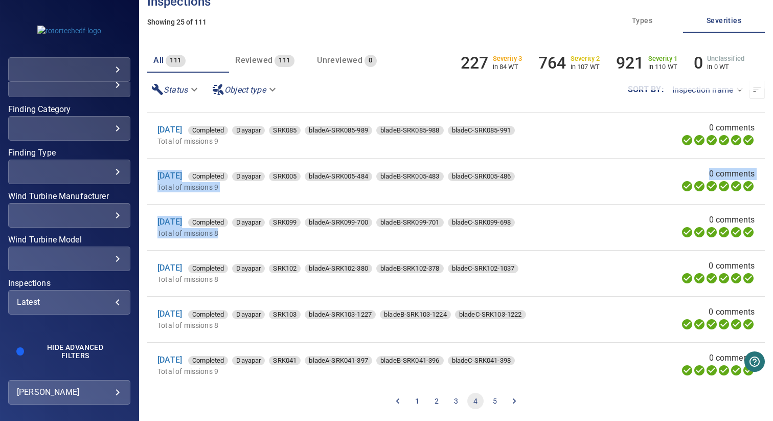
drag, startPoint x: 155, startPoint y: 168, endPoint x: 202, endPoint y: 241, distance: 86.6
click at [202, 241] on ul "11 Oct 2024 Completed Dayapar SRK069 bladeA-SRK069-1116 bladeB-SRK069-1115 blad…" at bounding box center [455, 411] width 617 height 1150
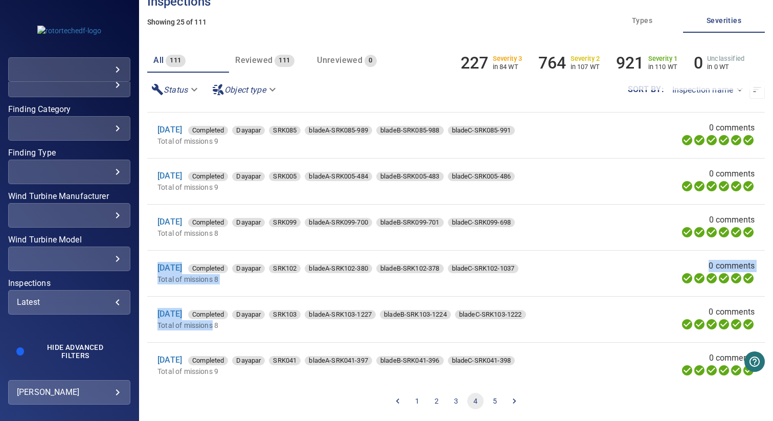
drag, startPoint x: 153, startPoint y: 267, endPoint x: 214, endPoint y: 326, distance: 84.2
click at [214, 326] on ul "11 Oct 2024 Completed Dayapar SRK069 bladeA-SRK069-1116 bladeB-SRK069-1115 blad…" at bounding box center [455, 411] width 617 height 1150
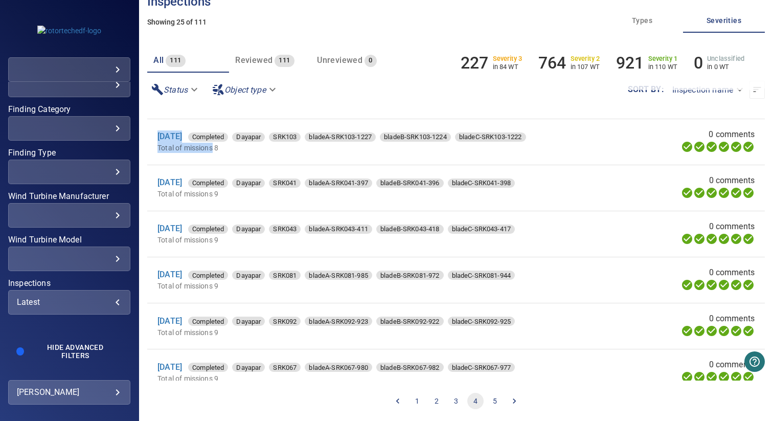
scroll to position [480, 0]
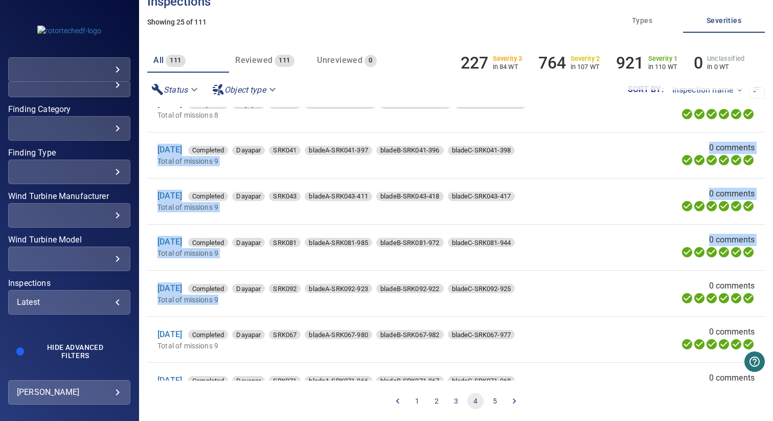
drag, startPoint x: 150, startPoint y: 142, endPoint x: 222, endPoint y: 305, distance: 178.7
click at [222, 305] on ul "11 Oct 2024 Completed Dayapar SRK069 bladeA-SRK069-1116 bladeB-SRK069-1115 blad…" at bounding box center [455, 201] width 617 height 1150
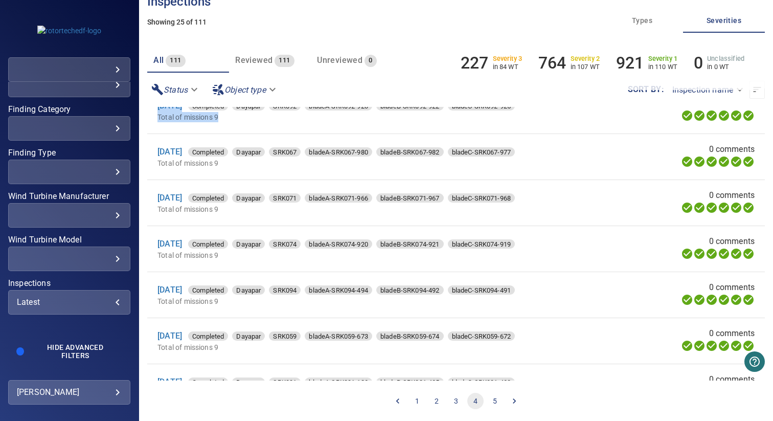
scroll to position [665, 0]
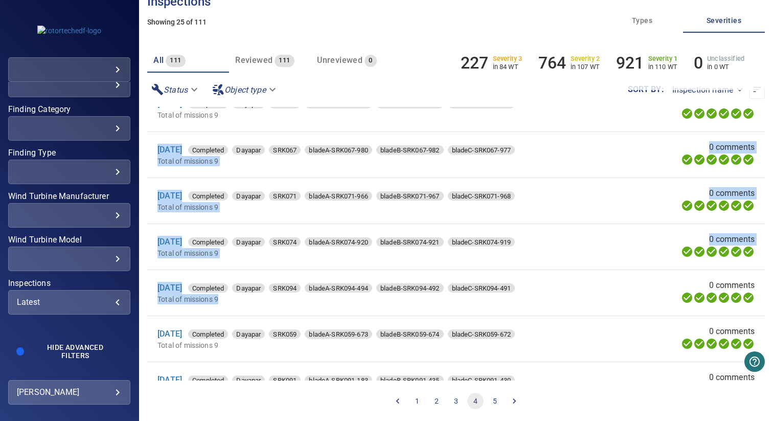
drag, startPoint x: 155, startPoint y: 152, endPoint x: 213, endPoint y: 309, distance: 166.7
click at [213, 309] on ul "11 Oct 2024 Completed Dayapar SRK069 bladeA-SRK069-1116 bladeB-SRK069-1115 blad…" at bounding box center [455, 17] width 617 height 1150
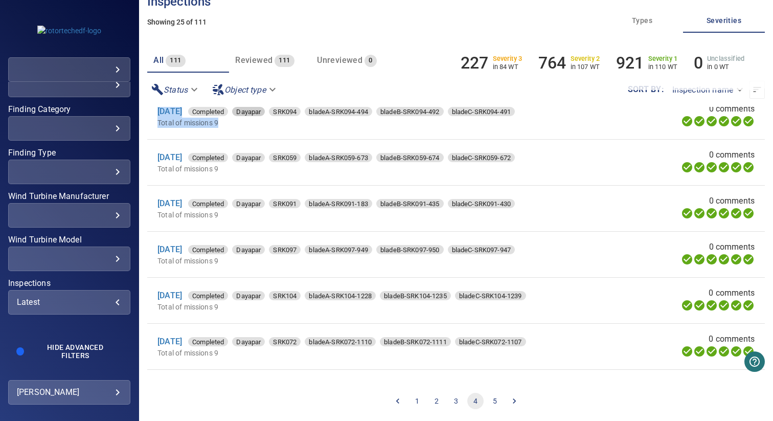
scroll to position [843, 0]
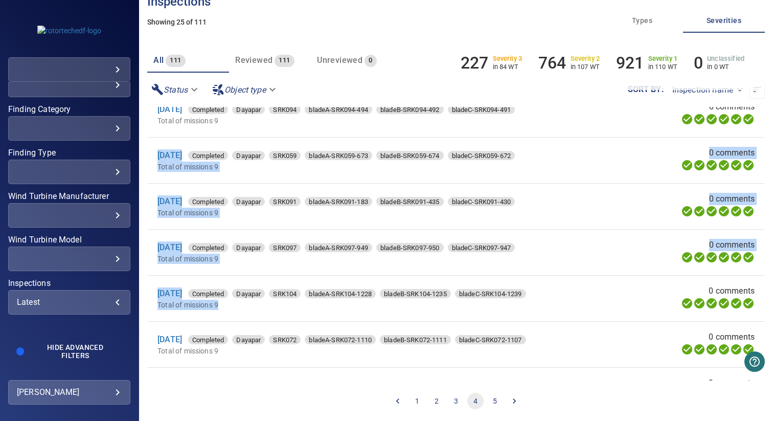
drag, startPoint x: 154, startPoint y: 159, endPoint x: 259, endPoint y: 314, distance: 187.0
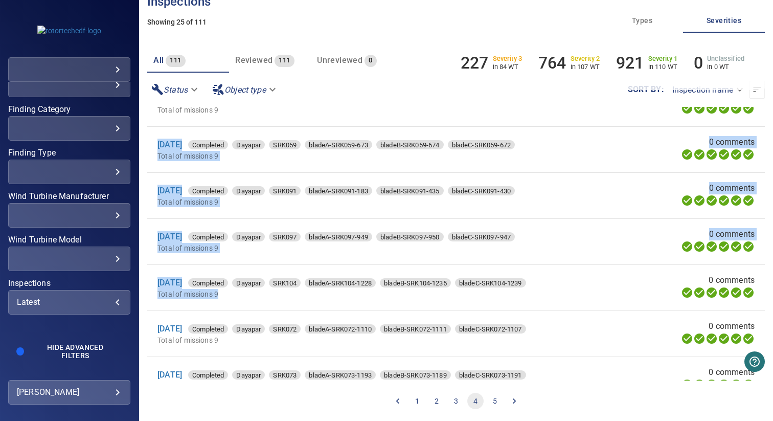
scroll to position [883, 0]
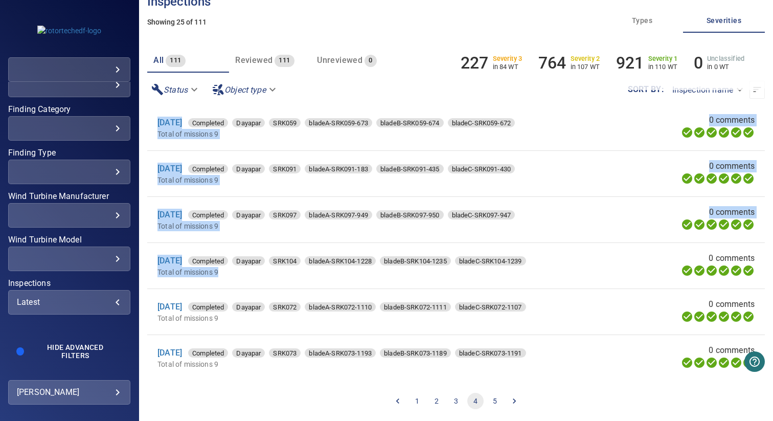
click at [487, 400] on button "5" at bounding box center [495, 401] width 16 height 16
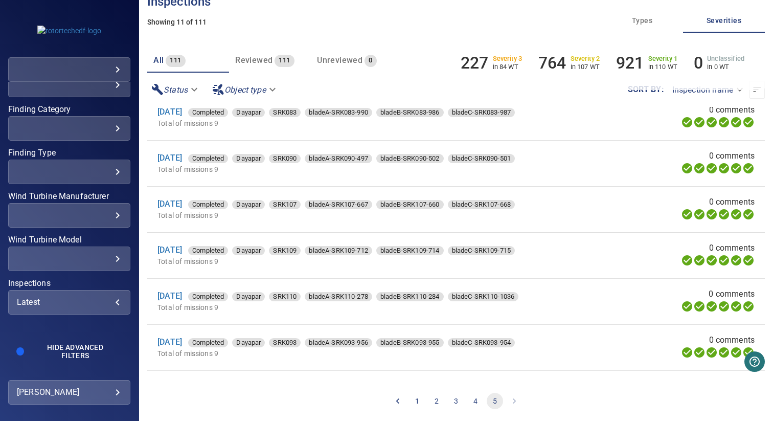
scroll to position [59, 0]
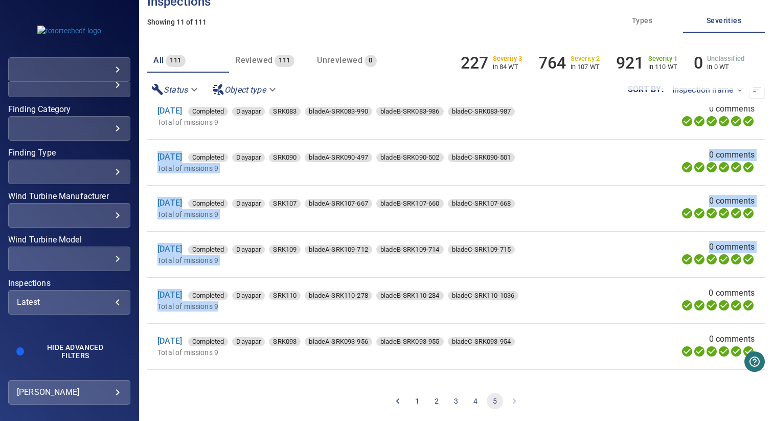
drag, startPoint x: 151, startPoint y: 153, endPoint x: 225, endPoint y: 307, distance: 171.0
click at [225, 307] on ul "20 Oct 2024 Completed Dayapar SRK077 bladeA-SRK077-973 bladeB-SRK077-979 bladeC…" at bounding box center [455, 301] width 617 height 506
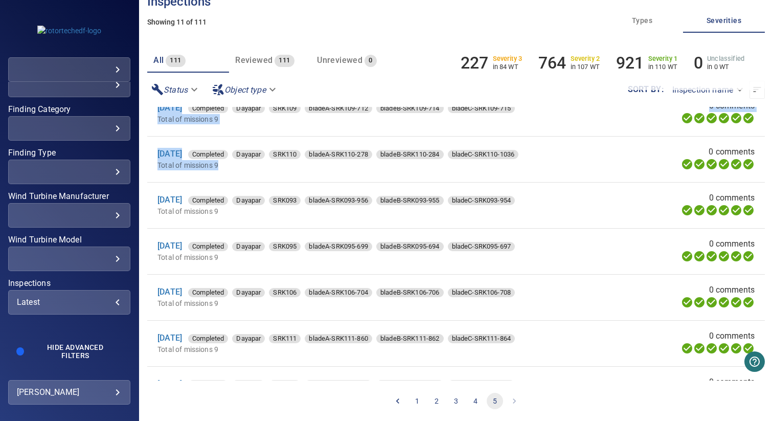
scroll to position [205, 0]
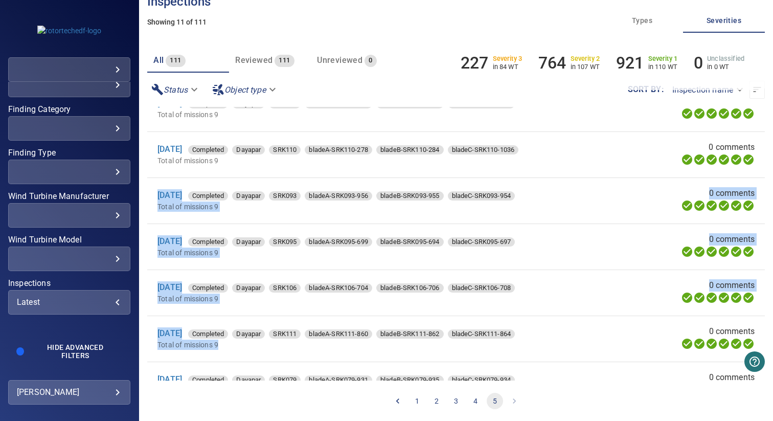
drag, startPoint x: 153, startPoint y: 192, endPoint x: 235, endPoint y: 350, distance: 178.1
click at [235, 350] on ul "20 Oct 2024 Completed Dayapar SRK077 bladeA-SRK077-973 bladeB-SRK077-979 bladeC…" at bounding box center [455, 155] width 617 height 506
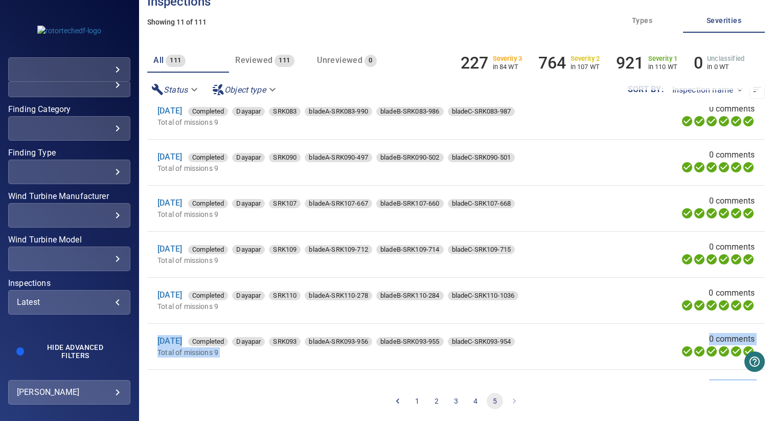
scroll to position [36, 0]
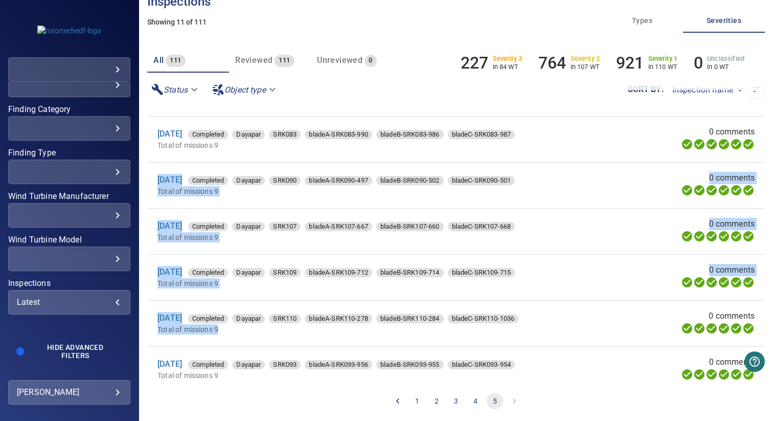
drag, startPoint x: 151, startPoint y: 174, endPoint x: 257, endPoint y: 329, distance: 187.6
click at [257, 329] on ul "20 Oct 2024 Completed Dayapar SRK077 bladeA-SRK077-973 bladeB-SRK077-979 bladeC…" at bounding box center [455, 324] width 617 height 506
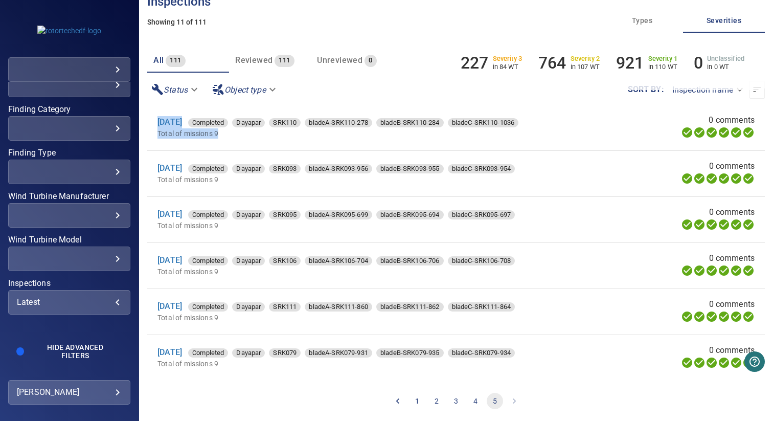
scroll to position [226, 0]
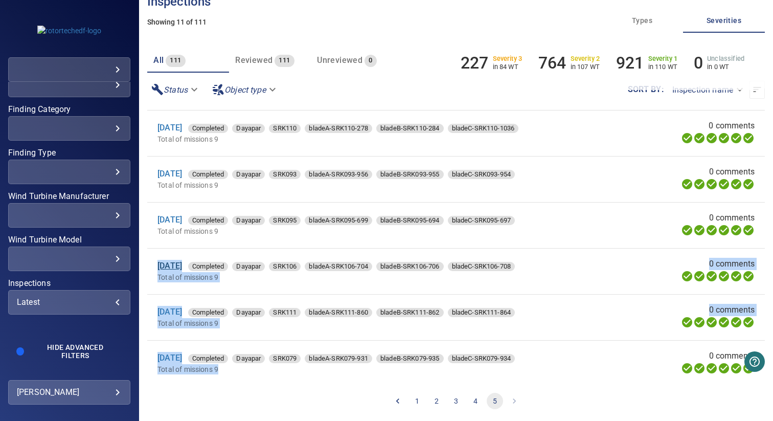
drag, startPoint x: 226, startPoint y: 373, endPoint x: 158, endPoint y: 268, distance: 125.3
click at [158, 268] on ul "20 Oct 2024 Completed Dayapar SRK077 bladeA-SRK077-973 bladeB-SRK077-979 bladeC…" at bounding box center [455, 133] width 617 height 506
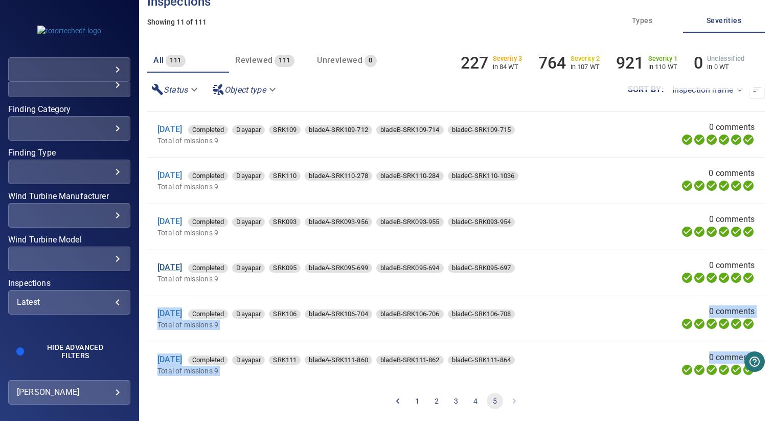
scroll to position [162, 0]
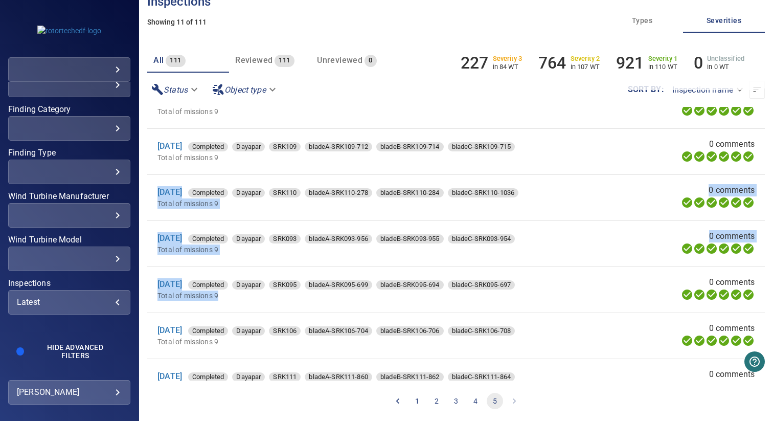
drag, startPoint x: 235, startPoint y: 302, endPoint x: 155, endPoint y: 190, distance: 137.6
click at [155, 190] on ul "20 Oct 2024 Completed Dayapar SRK077 bladeA-SRK077-973 bladeB-SRK077-979 bladeC…" at bounding box center [455, 198] width 617 height 506
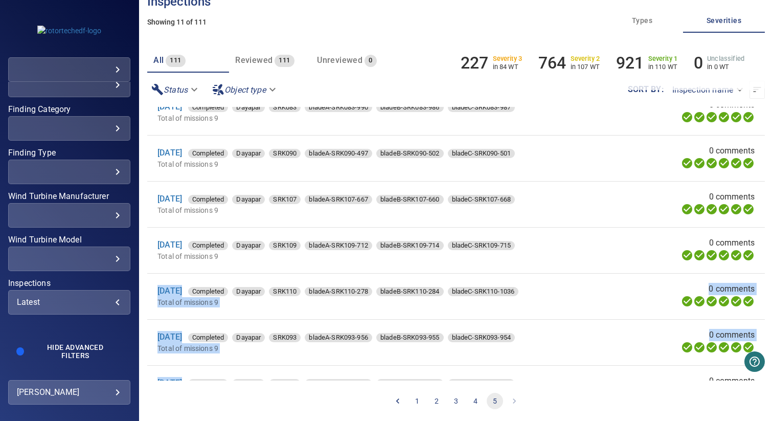
scroll to position [56, 0]
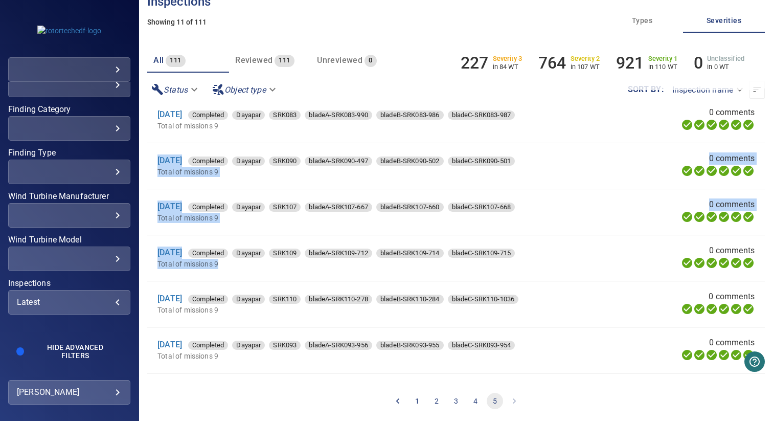
drag, startPoint x: 232, startPoint y: 264, endPoint x: 153, endPoint y: 158, distance: 131.9
click at [153, 158] on ul "20 Oct 2024 Completed Dayapar SRK077 bladeA-SRK077-973 bladeB-SRK077-979 bladeC…" at bounding box center [455, 304] width 617 height 506
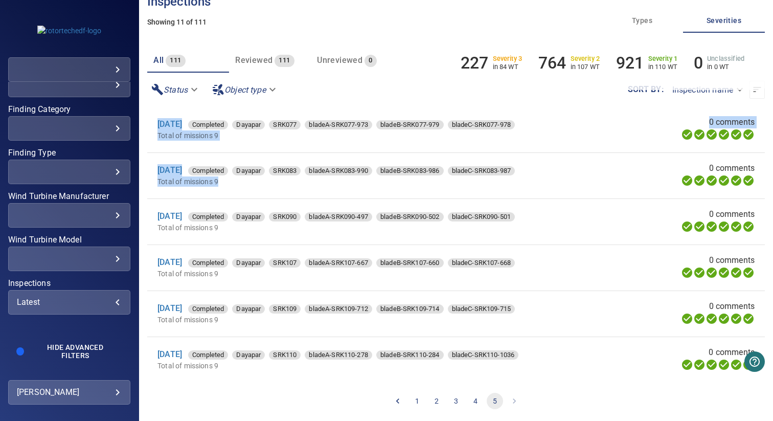
drag, startPoint x: 235, startPoint y: 185, endPoint x: 150, endPoint y: 124, distance: 104.8
click at [150, 124] on ul "20 Oct 2024 Completed Dayapar SRK077 bladeA-SRK077-973 bladeB-SRK077-979 bladeC…" at bounding box center [455, 360] width 617 height 506
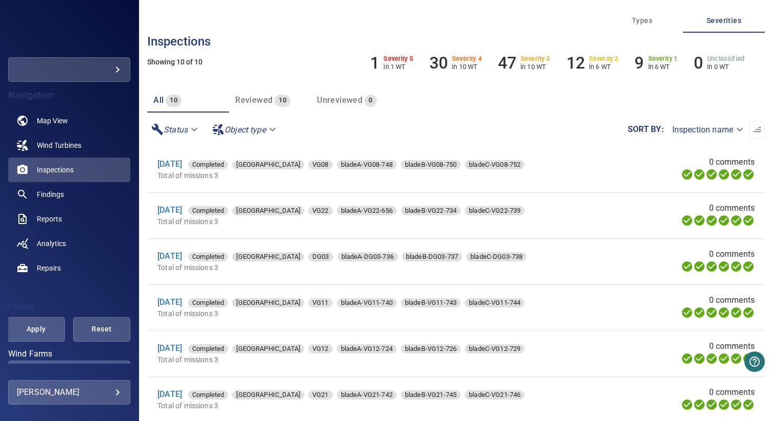
scroll to position [103, 0]
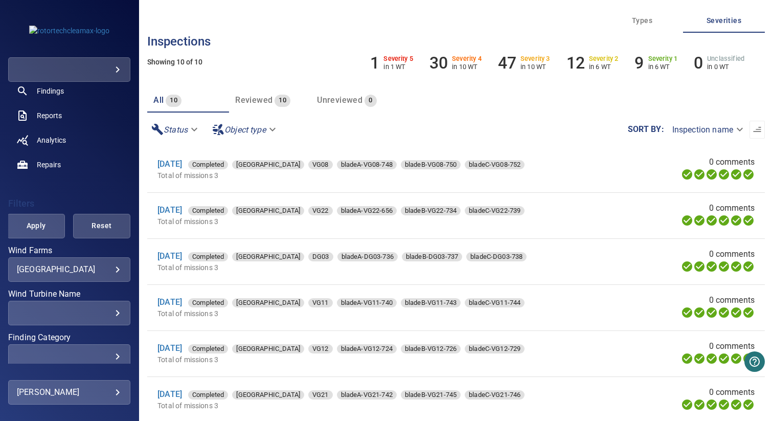
click at [43, 275] on div "**********" at bounding box center [69, 269] width 122 height 25
click at [101, 272] on body "**********" at bounding box center [386, 210] width 773 height 421
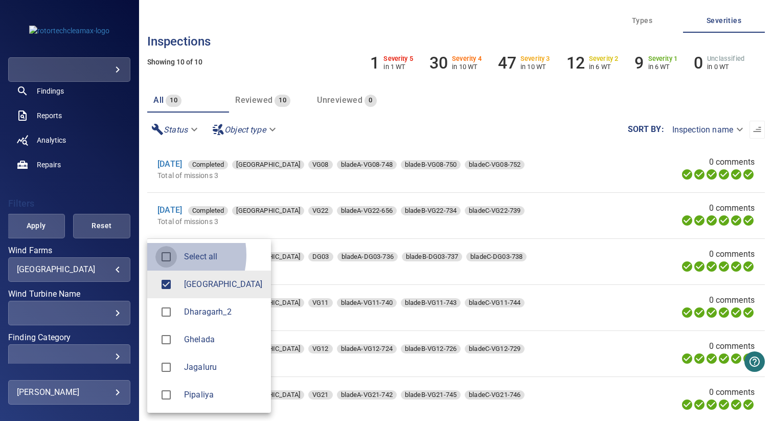
type input "**********"
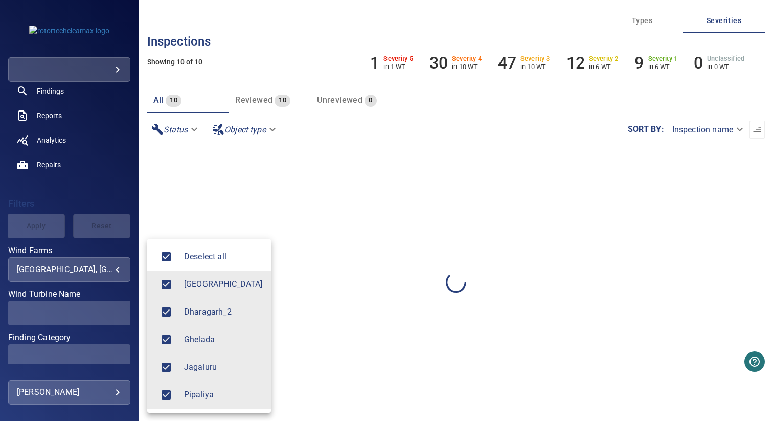
click at [286, 57] on div at bounding box center [386, 210] width 773 height 421
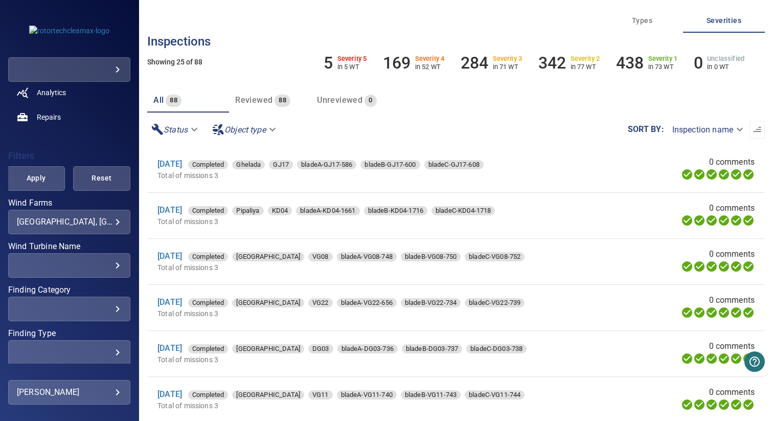
scroll to position [193, 0]
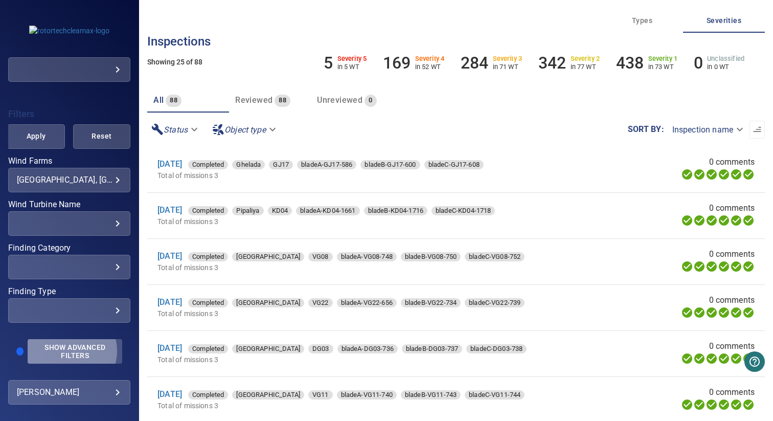
click at [69, 350] on span "Show Advanced Filters" at bounding box center [75, 351] width 82 height 16
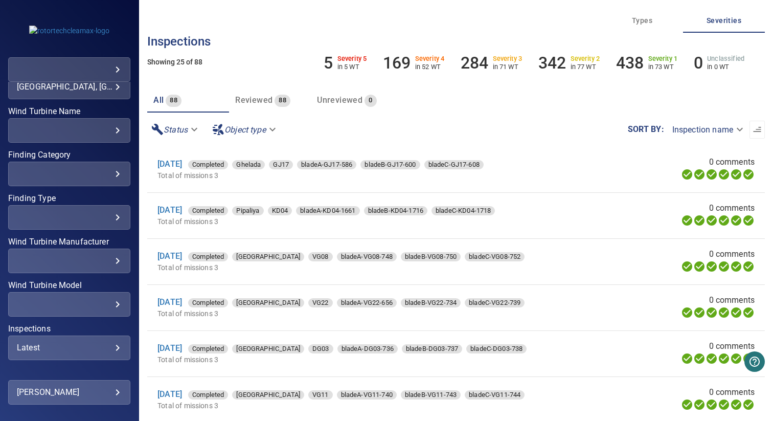
scroll to position [331, 0]
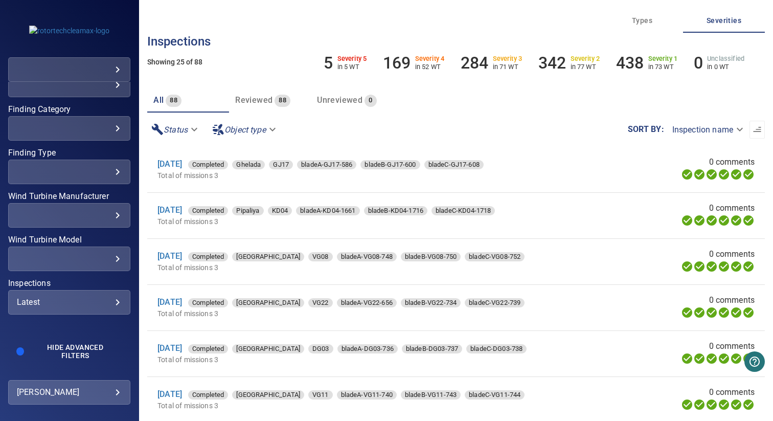
click at [67, 305] on div "Latest" at bounding box center [69, 302] width 105 height 10
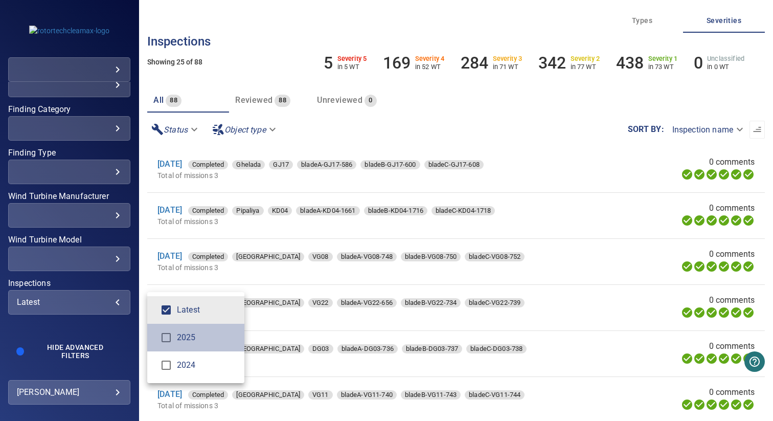
click at [181, 347] on li "2025" at bounding box center [195, 338] width 97 height 28
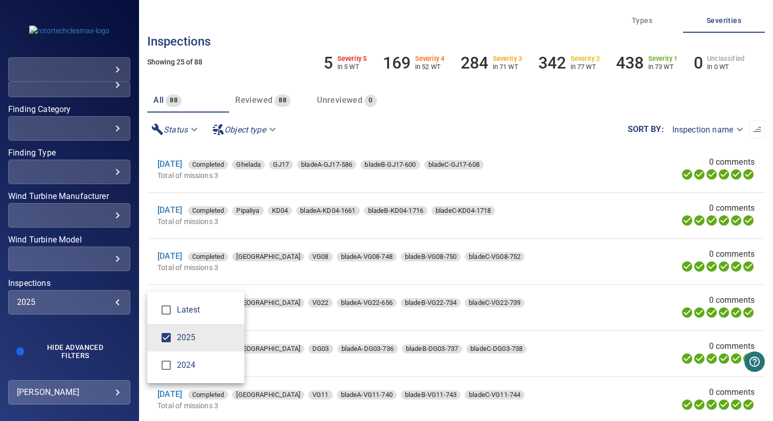
click at [181, 365] on span "2024" at bounding box center [206, 365] width 59 height 12
type input "*********"
click at [77, 273] on div "Inspections" at bounding box center [386, 210] width 773 height 421
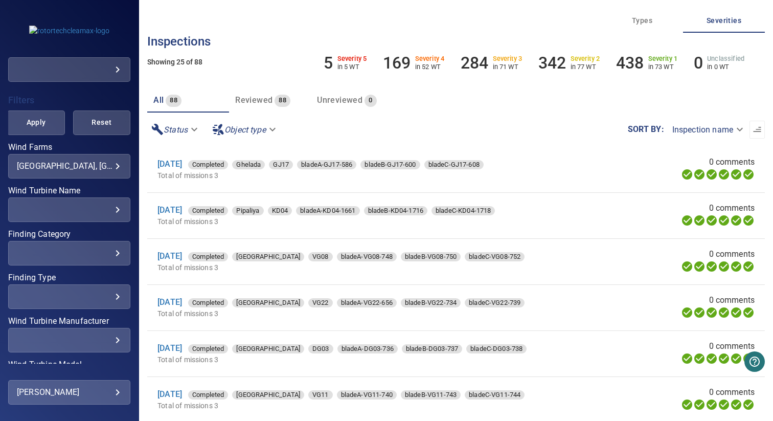
scroll to position [144, 0]
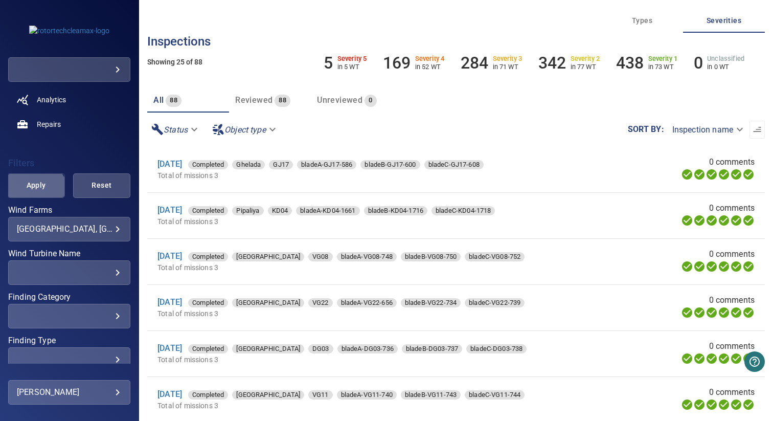
click at [34, 193] on button "Apply" at bounding box center [35, 185] width 57 height 25
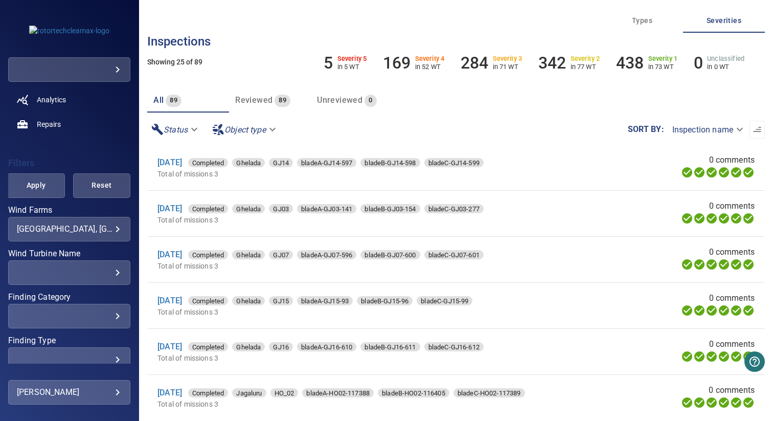
scroll to position [40, 0]
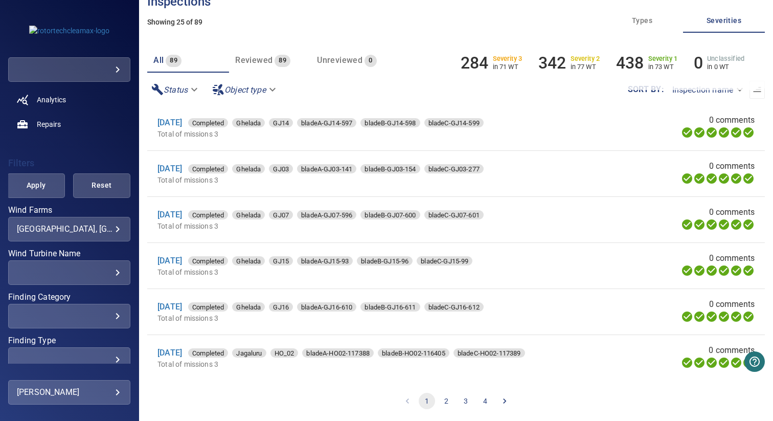
click at [441, 398] on button "2" at bounding box center [446, 401] width 16 height 16
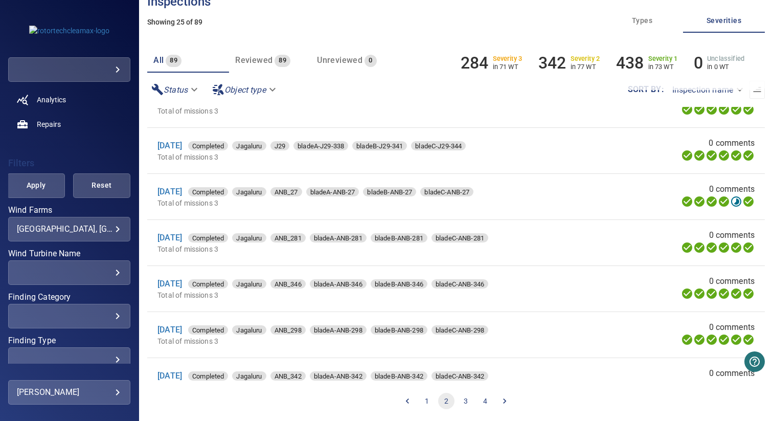
scroll to position [883, 0]
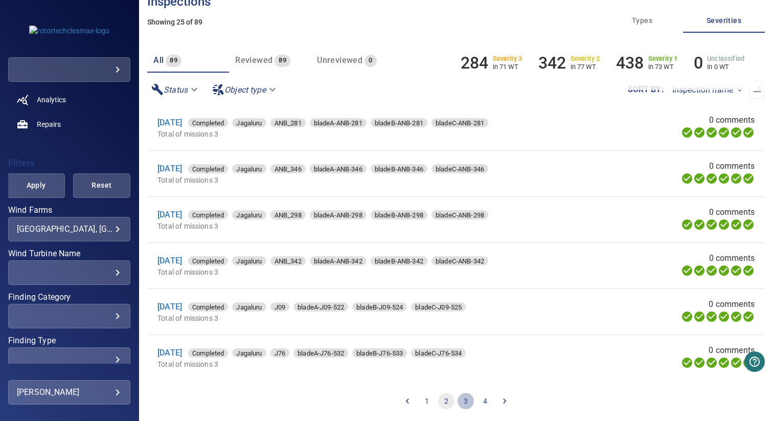
click at [461, 396] on button "3" at bounding box center [465, 401] width 16 height 16
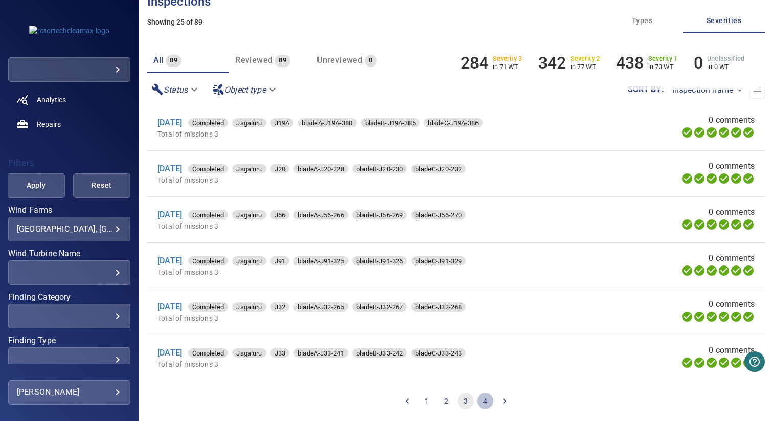
click at [481, 401] on button "4" at bounding box center [485, 401] width 16 height 16
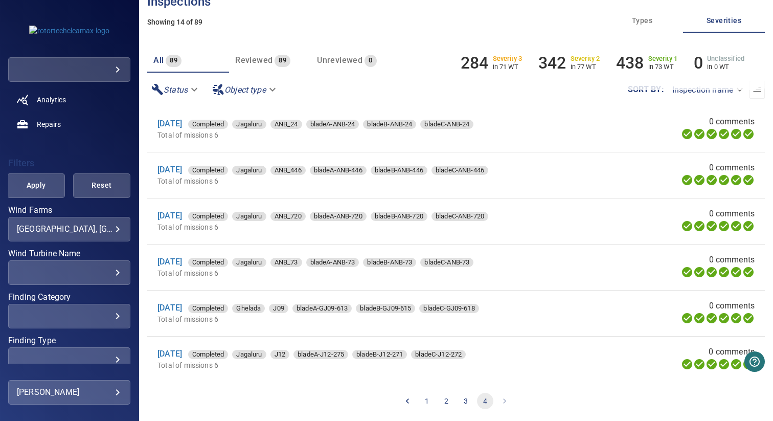
scroll to position [374, 0]
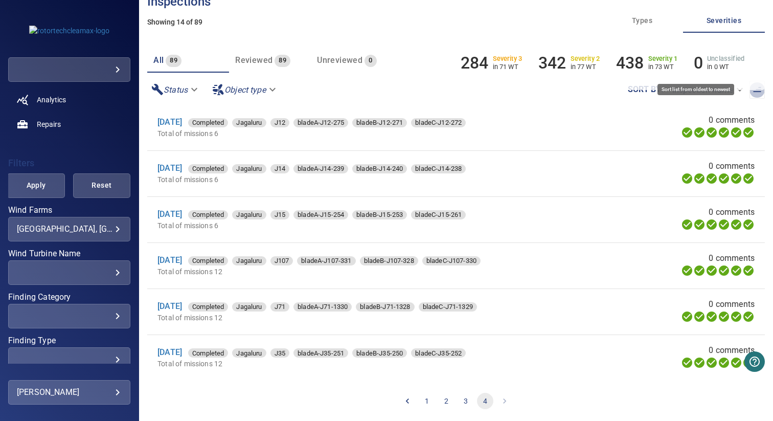
click at [753, 91] on icon "button" at bounding box center [757, 89] width 8 height 5
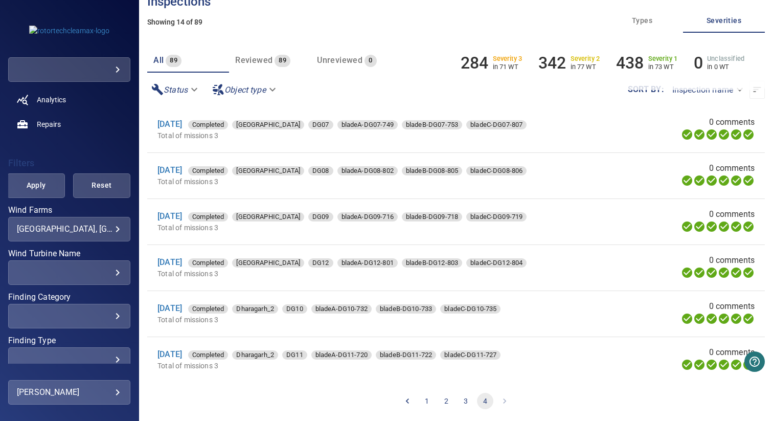
click at [422, 397] on button "1" at bounding box center [427, 401] width 16 height 16
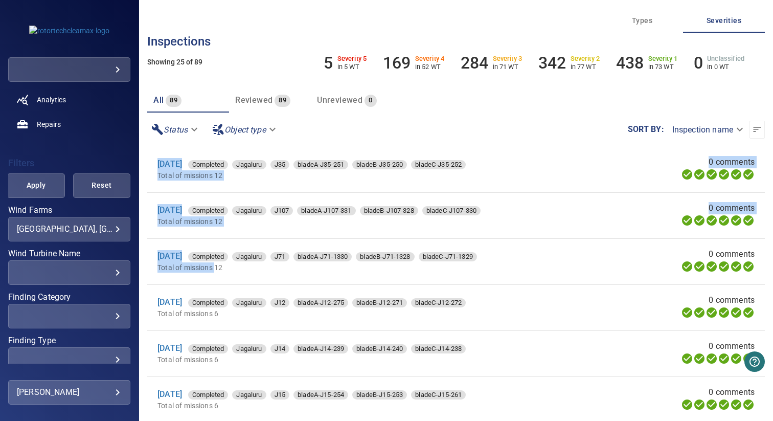
drag, startPoint x: 146, startPoint y: 159, endPoint x: 217, endPoint y: 273, distance: 134.6
click at [217, 273] on div "**********" at bounding box center [456, 210] width 634 height 421
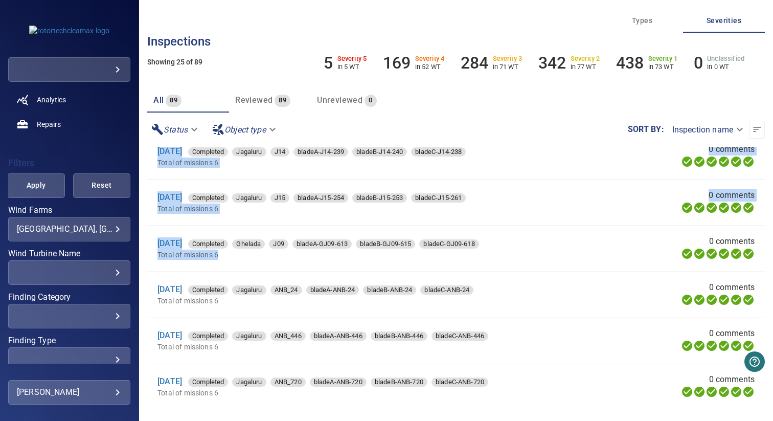
click at [222, 267] on li "5 Aug 2024 Completed Ghelada J09 bladeA-GJ09-613 bladeB-GJ09-615 bladeC-GJ09-61…" at bounding box center [455, 248] width 617 height 45
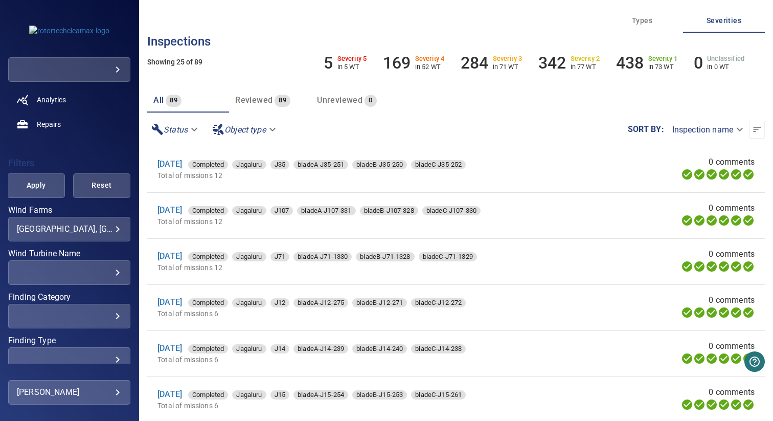
click at [149, 183] on li "4 Jun 2024 Completed Jagaluru J35 bladeA-J35-251 bladeB-J35-250 bladeC-J35-252 …" at bounding box center [455, 169] width 617 height 45
drag, startPoint x: 153, startPoint y: 158, endPoint x: 247, endPoint y: 186, distance: 98.5
click at [247, 186] on li "4 Jun 2024 Completed Jagaluru J35 bladeA-J35-251 bladeB-J35-250 bladeC-J35-252 …" at bounding box center [455, 169] width 617 height 45
drag, startPoint x: 148, startPoint y: 202, endPoint x: 223, endPoint y: 272, distance: 102.3
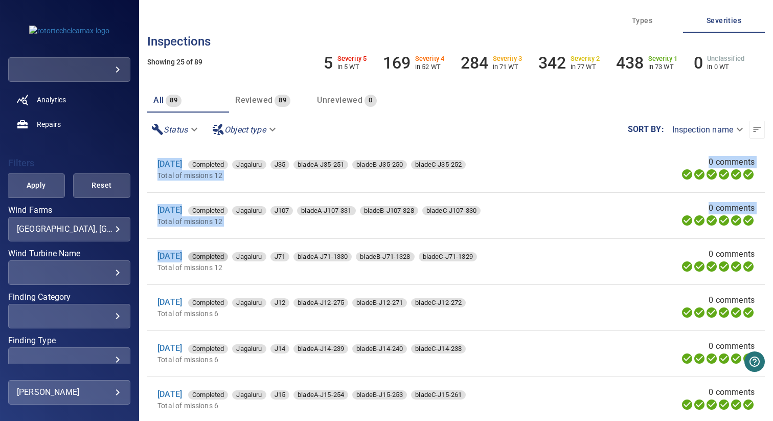
drag, startPoint x: 153, startPoint y: 158, endPoint x: 239, endPoint y: 259, distance: 132.3
click at [752, 125] on icon "button" at bounding box center [757, 129] width 10 height 10
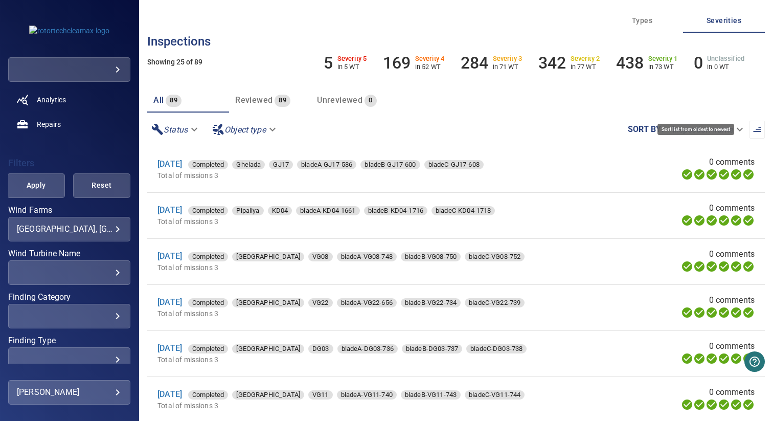
click at [752, 133] on icon "button" at bounding box center [757, 129] width 10 height 10
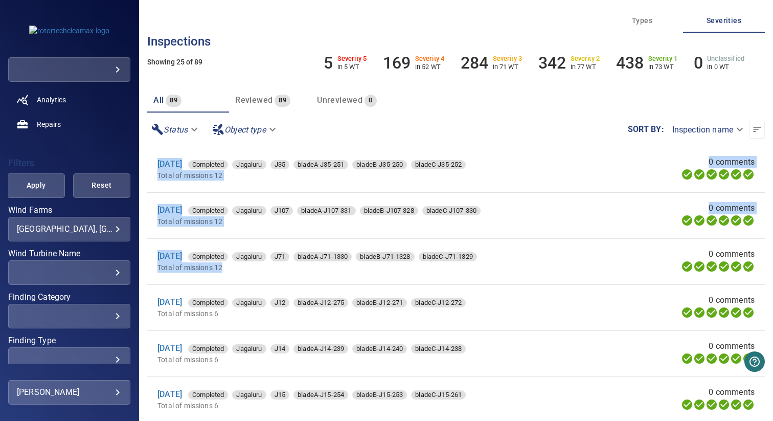
drag, startPoint x: 152, startPoint y: 156, endPoint x: 225, endPoint y: 264, distance: 130.3
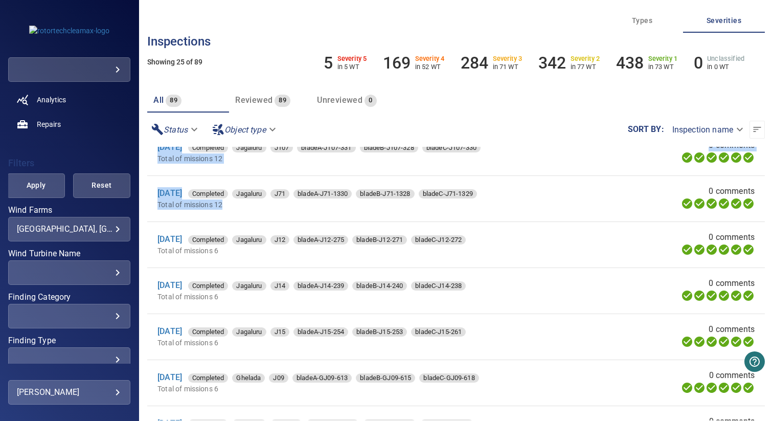
scroll to position [75, 0]
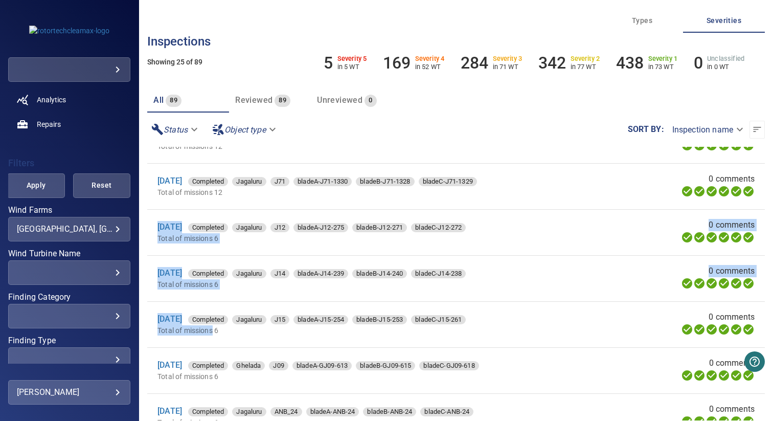
drag, startPoint x: 152, startPoint y: 220, endPoint x: 214, endPoint y: 332, distance: 127.7
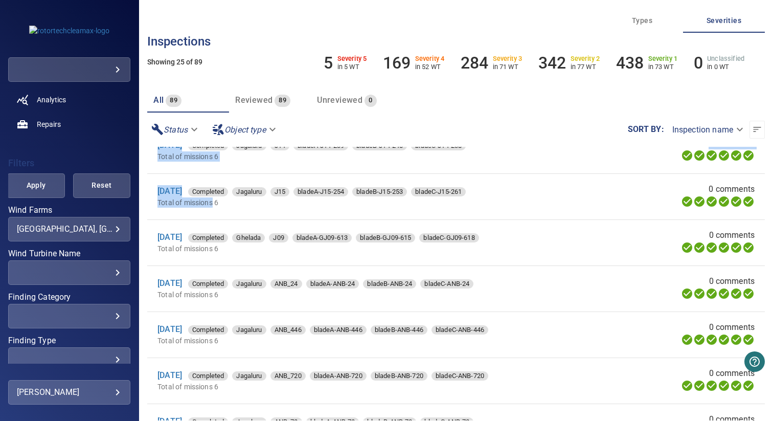
scroll to position [215, 0]
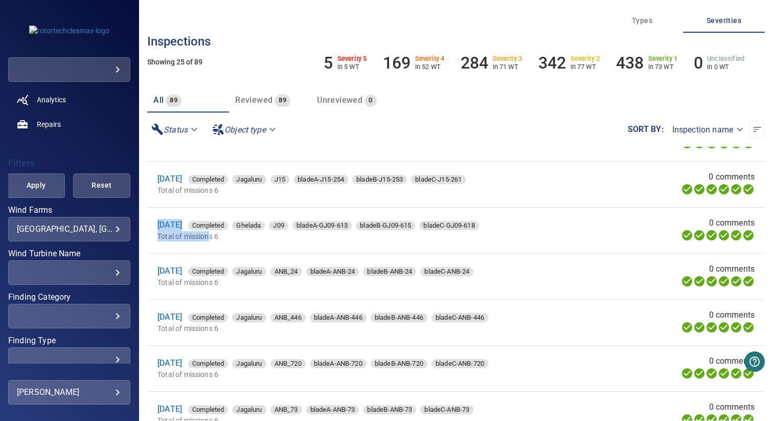
drag, startPoint x: 155, startPoint y: 223, endPoint x: 212, endPoint y: 242, distance: 59.6
click at [212, 242] on li "5 Aug 2024 Completed Ghelada J09 bladeA-GJ09-613 bladeB-GJ09-615 bladeC-GJ09-61…" at bounding box center [455, 230] width 617 height 45
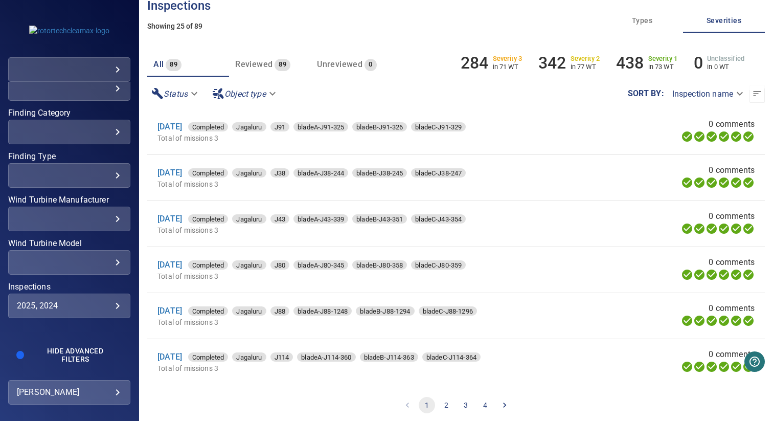
scroll to position [40, 0]
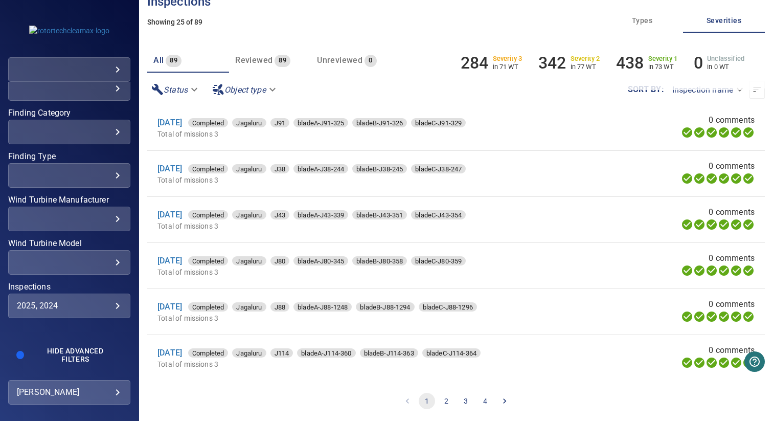
click at [448, 403] on button "2" at bounding box center [446, 401] width 16 height 16
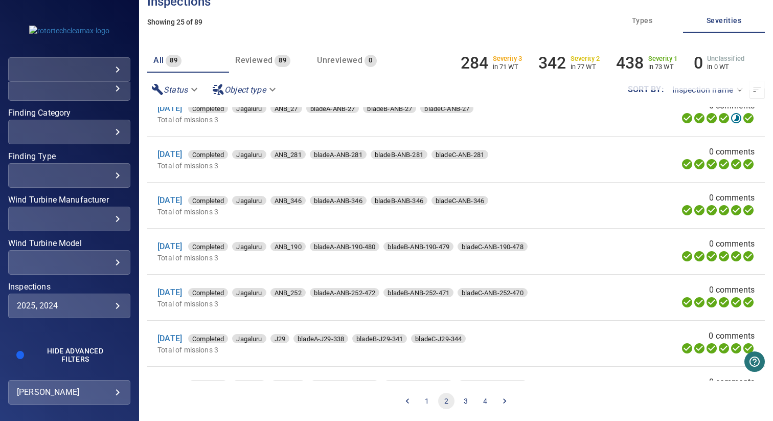
scroll to position [883, 0]
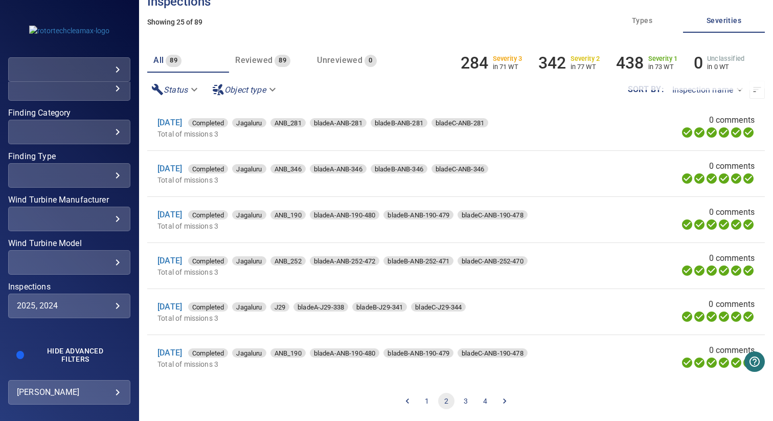
click at [458, 396] on button "3" at bounding box center [465, 401] width 16 height 16
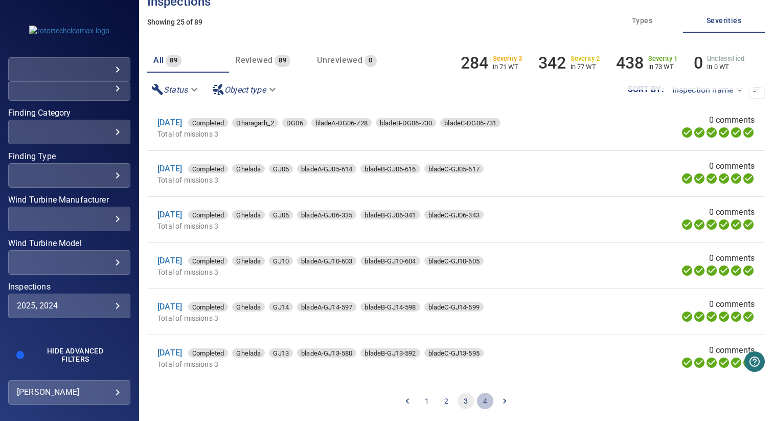
click at [485, 397] on button "4" at bounding box center [485, 401] width 16 height 16
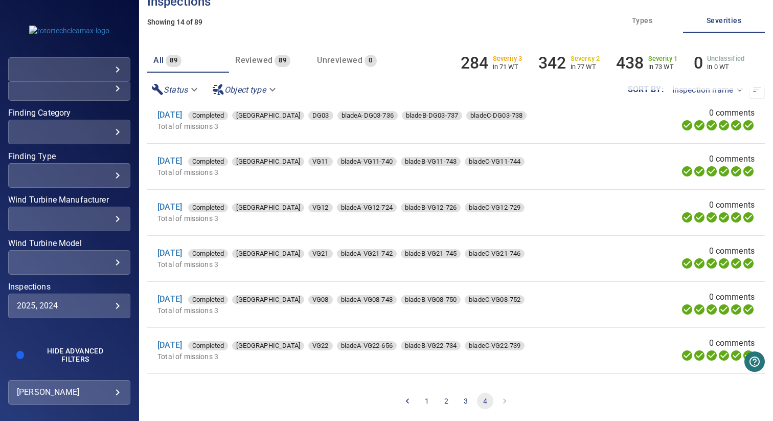
scroll to position [374, 0]
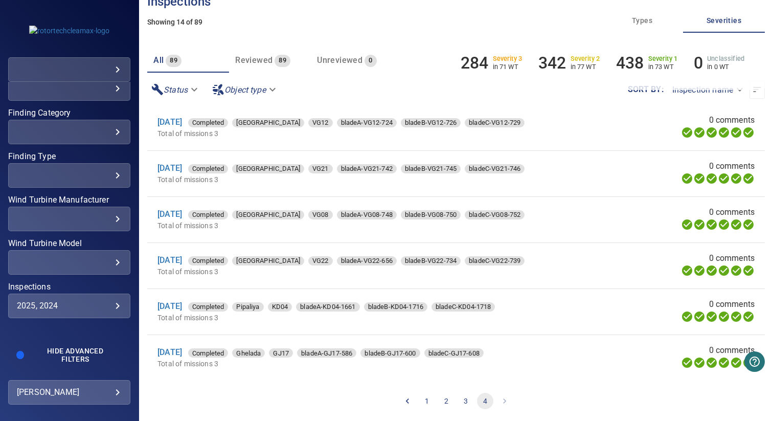
click at [421, 400] on button "1" at bounding box center [427, 401] width 16 height 16
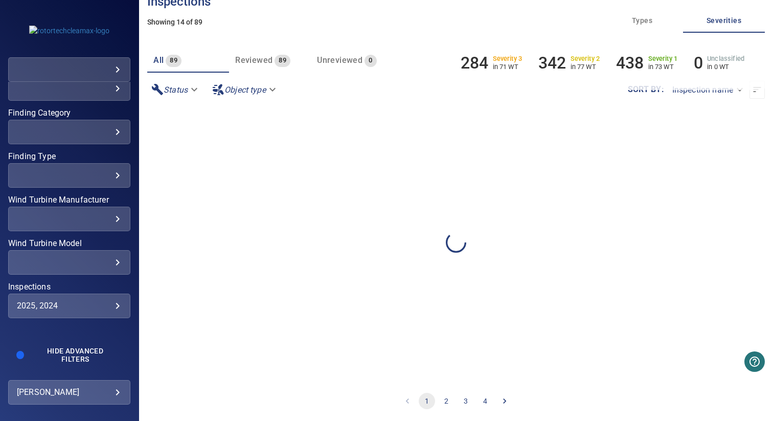
scroll to position [0, 0]
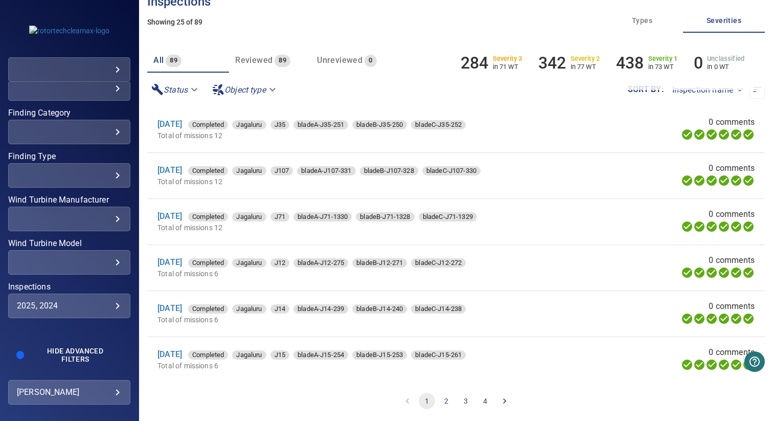
click at [61, 311] on div "2025, 2024 ********* ​" at bounding box center [69, 305] width 122 height 25
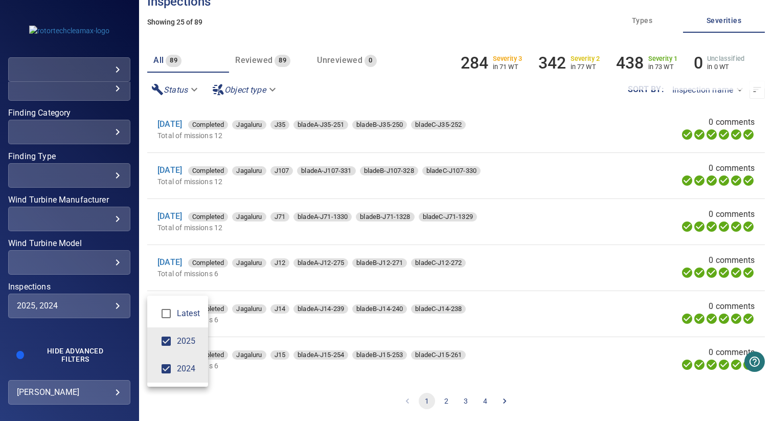
type input "****"
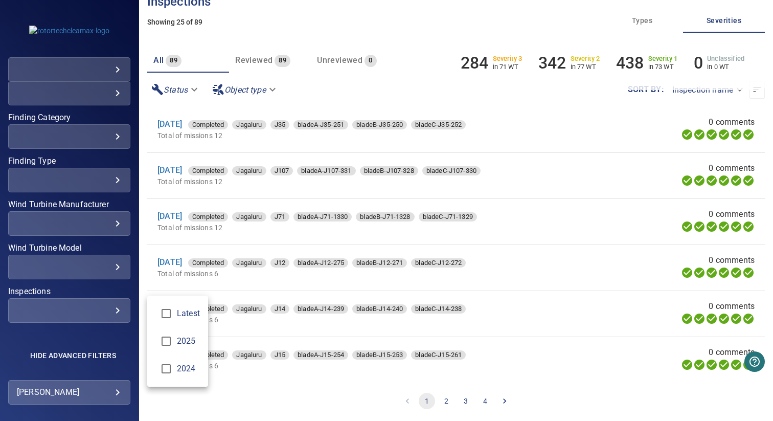
type input "******"
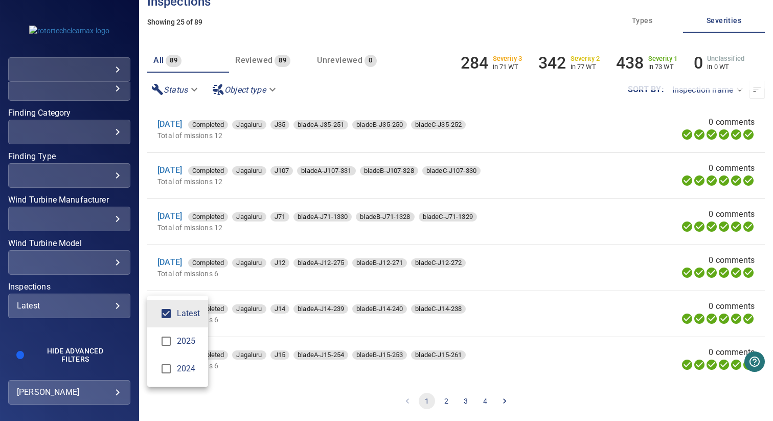
click at [96, 281] on div "Inspections" at bounding box center [386, 210] width 773 height 421
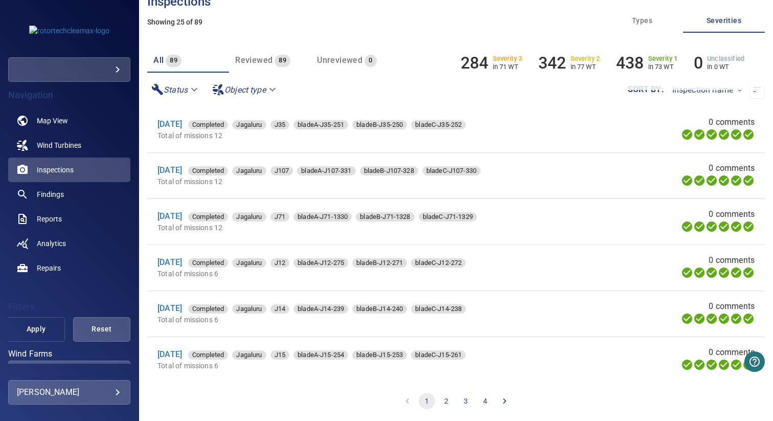
click at [45, 334] on span "Apply" at bounding box center [36, 329] width 32 height 13
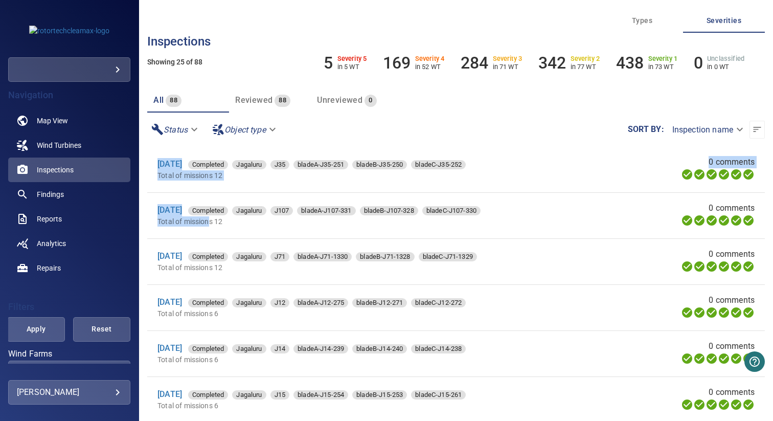
drag, startPoint x: 151, startPoint y: 161, endPoint x: 210, endPoint y: 218, distance: 82.1
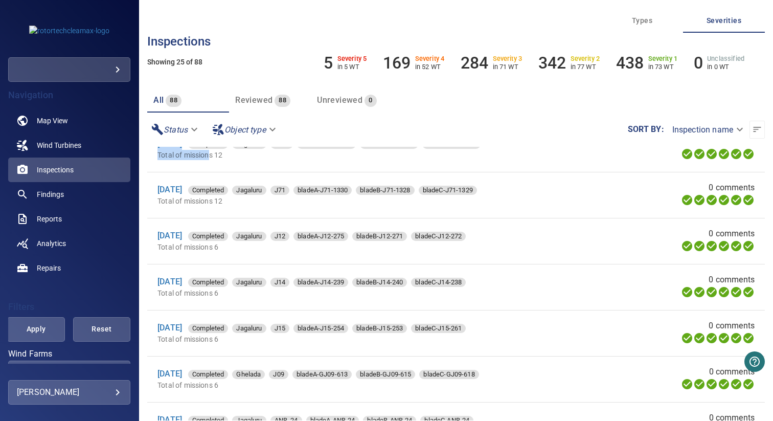
scroll to position [71, 0]
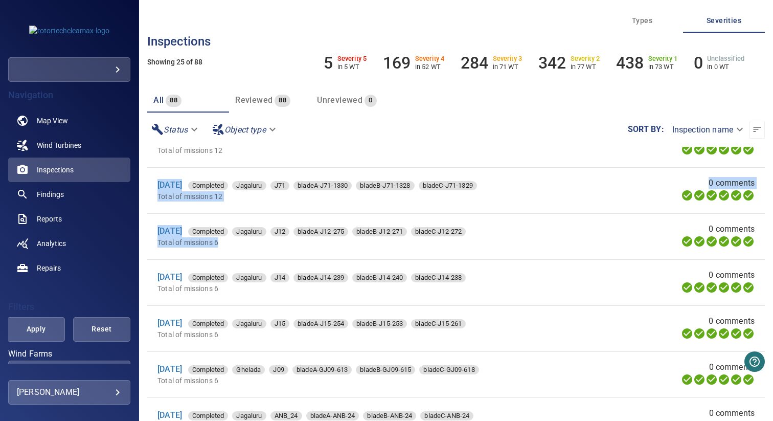
drag, startPoint x: 149, startPoint y: 180, endPoint x: 227, endPoint y: 248, distance: 102.9
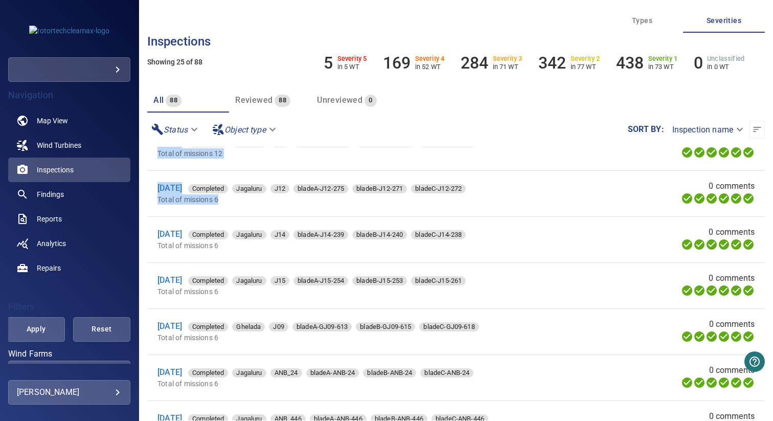
scroll to position [129, 0]
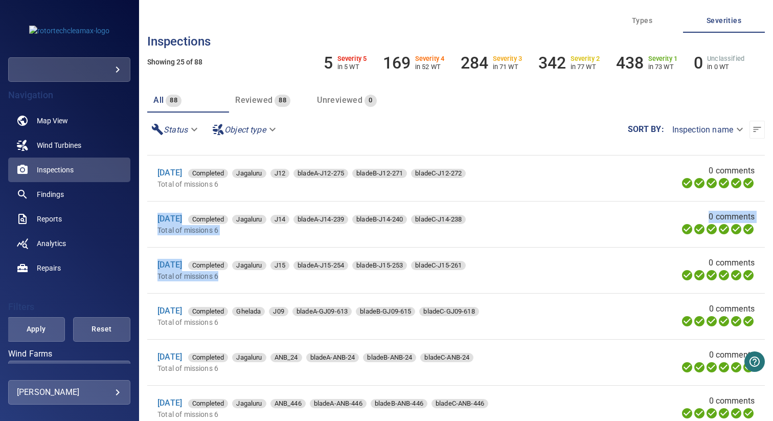
drag, startPoint x: 153, startPoint y: 214, endPoint x: 223, endPoint y: 281, distance: 96.9
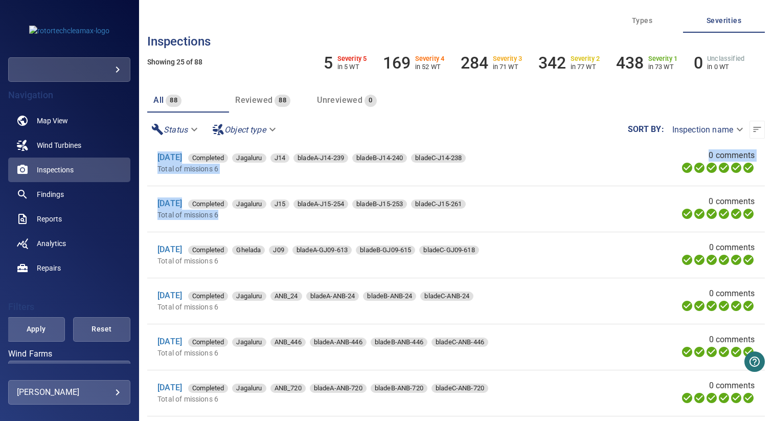
scroll to position [192, 0]
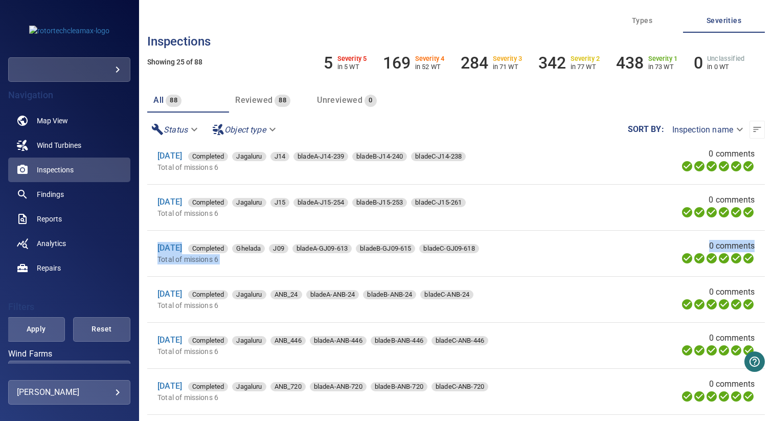
drag, startPoint x: 148, startPoint y: 244, endPoint x: 248, endPoint y: 281, distance: 106.2
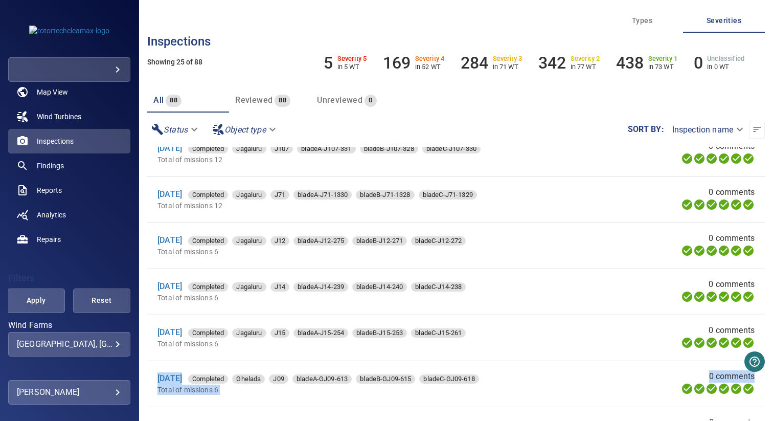
scroll to position [84, 0]
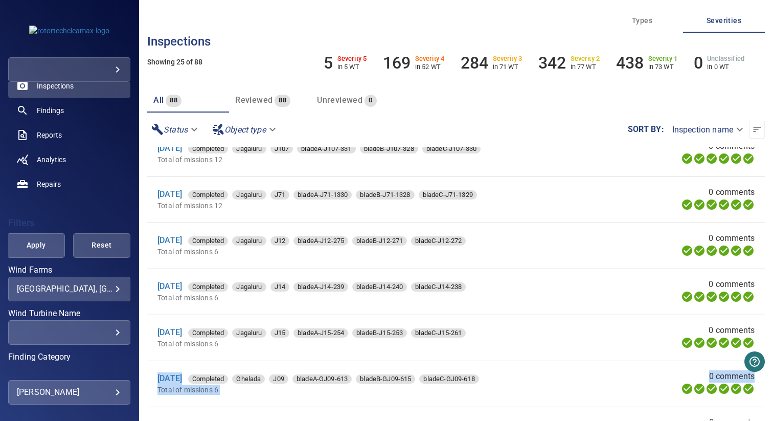
click at [85, 287] on body "**********" at bounding box center [386, 210] width 773 height 421
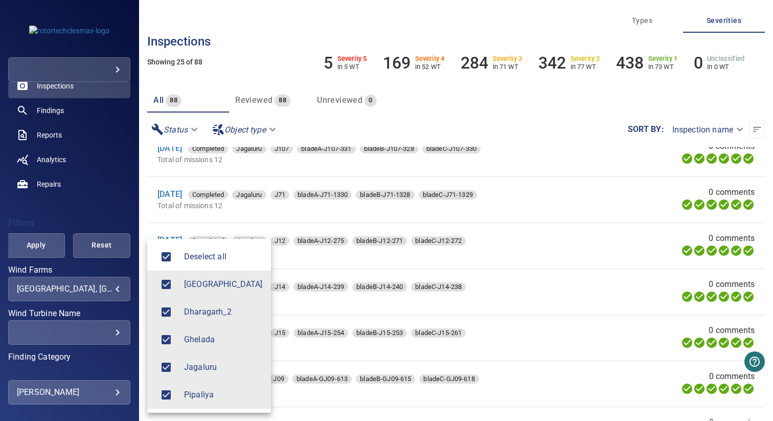
click at [91, 204] on div at bounding box center [386, 210] width 773 height 421
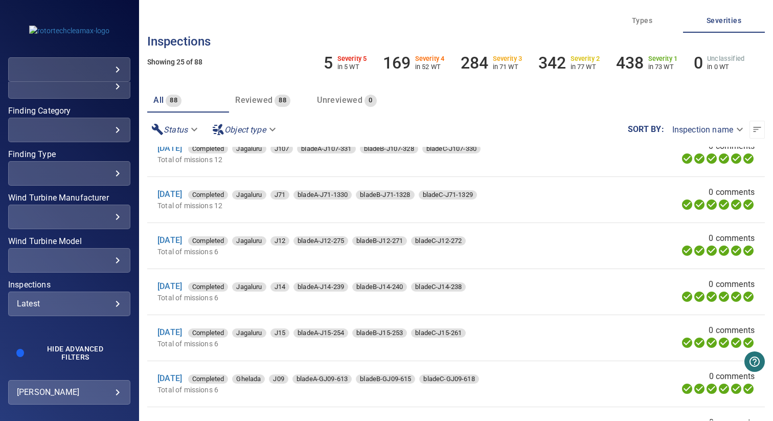
scroll to position [331, 0]
click at [75, 306] on div "Latest" at bounding box center [69, 302] width 105 height 10
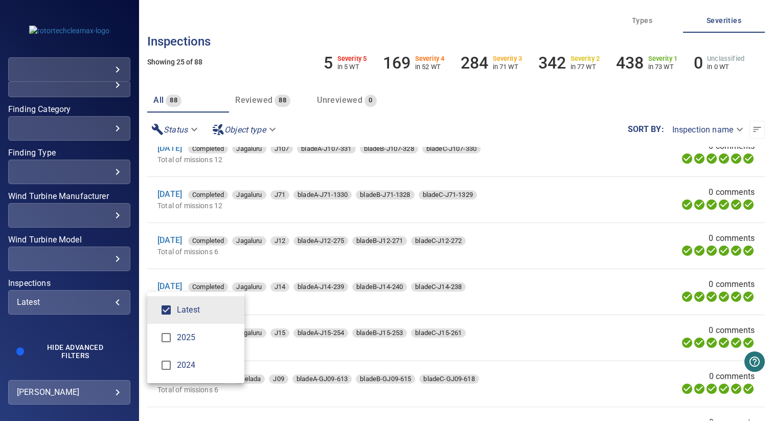
click at [197, 342] on span "2025" at bounding box center [206, 337] width 59 height 12
click at [195, 355] on li "2024" at bounding box center [195, 365] width 97 height 28
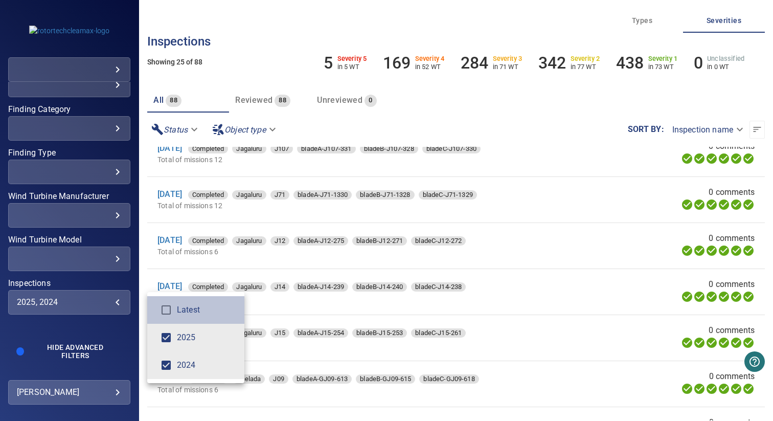
click at [195, 305] on span "Latest" at bounding box center [206, 310] width 59 height 12
click at [189, 305] on span "Latest" at bounding box center [206, 310] width 59 height 12
type input "*********"
click at [75, 128] on div "Inspections" at bounding box center [386, 210] width 773 height 421
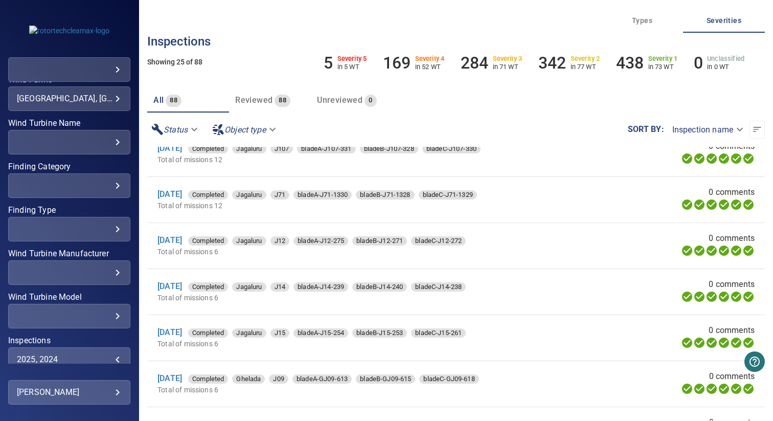
scroll to position [264, 0]
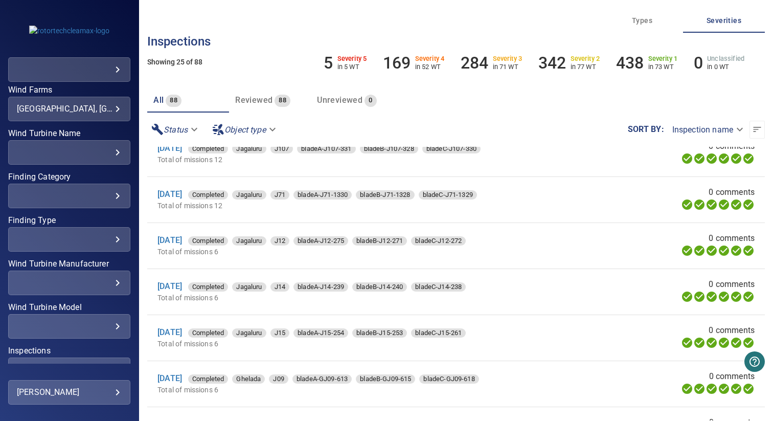
click at [80, 149] on div "​" at bounding box center [69, 152] width 105 height 10
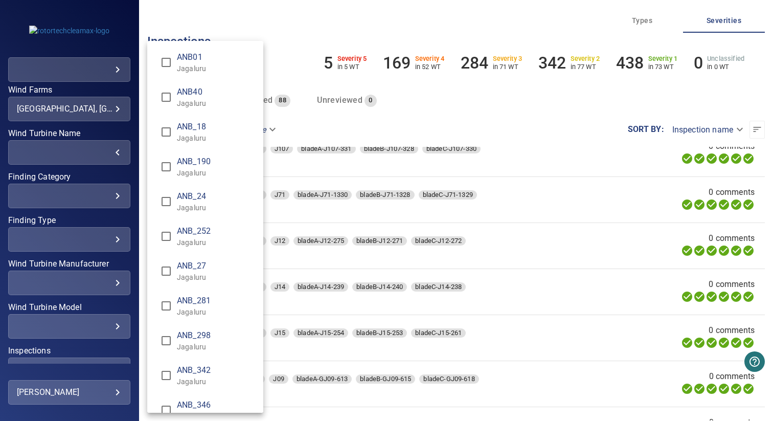
click at [198, 337] on span "ANB_298" at bounding box center [216, 335] width 78 height 12
type input "**********"
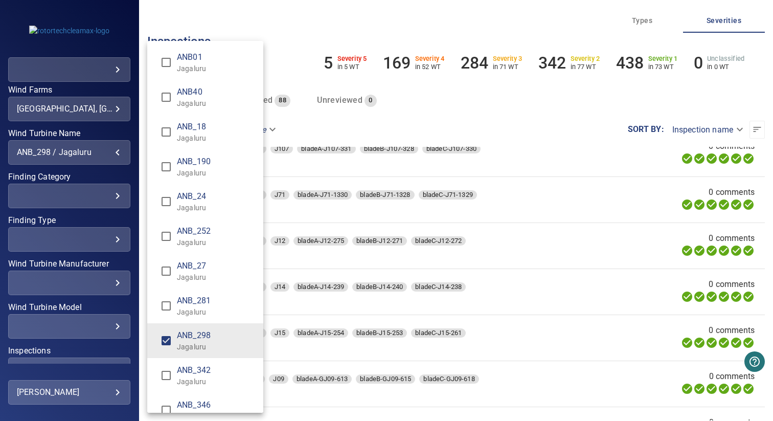
click at [65, 173] on div "Wind Turbine Name" at bounding box center [386, 210] width 773 height 421
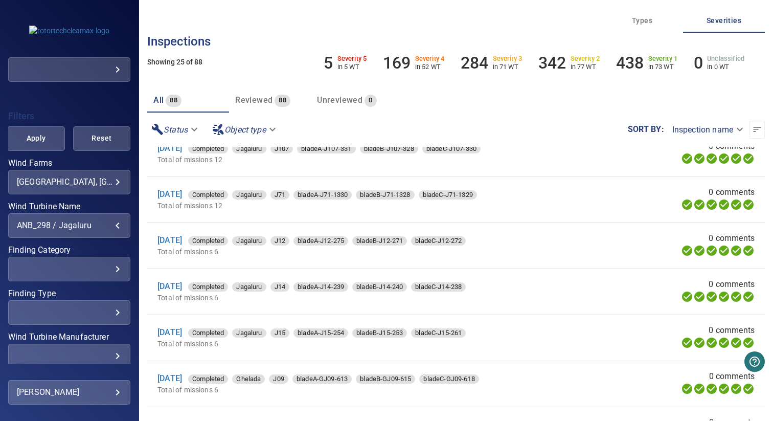
scroll to position [165, 0]
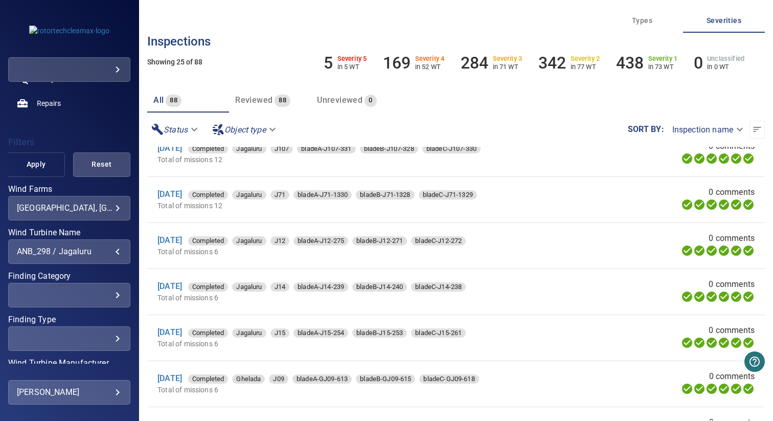
click at [38, 160] on span "Apply" at bounding box center [36, 164] width 32 height 13
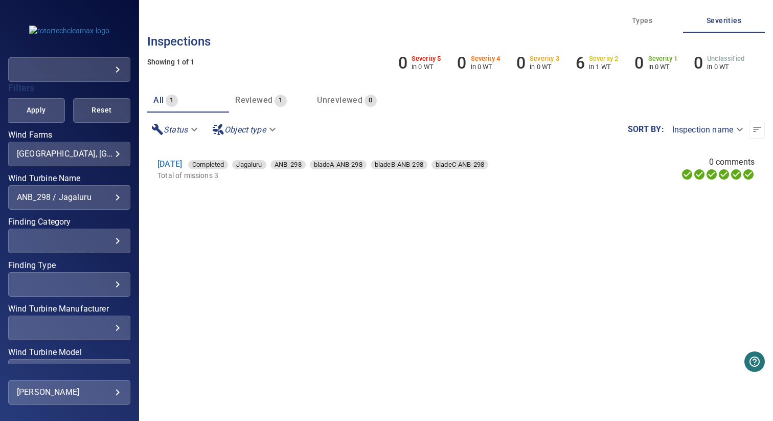
scroll to position [331, 0]
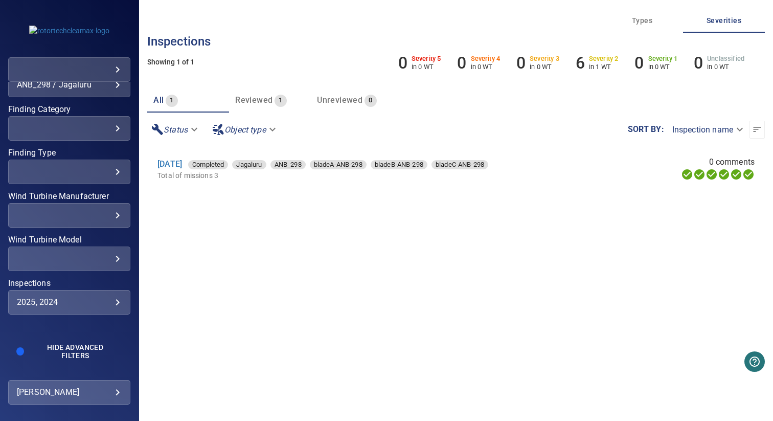
click at [67, 305] on div "2025, 2024" at bounding box center [69, 302] width 105 height 10
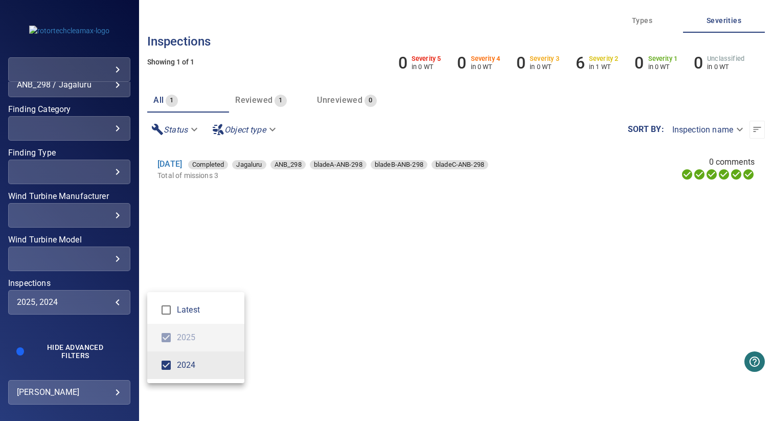
click at [86, 275] on div "Inspections" at bounding box center [386, 210] width 773 height 421
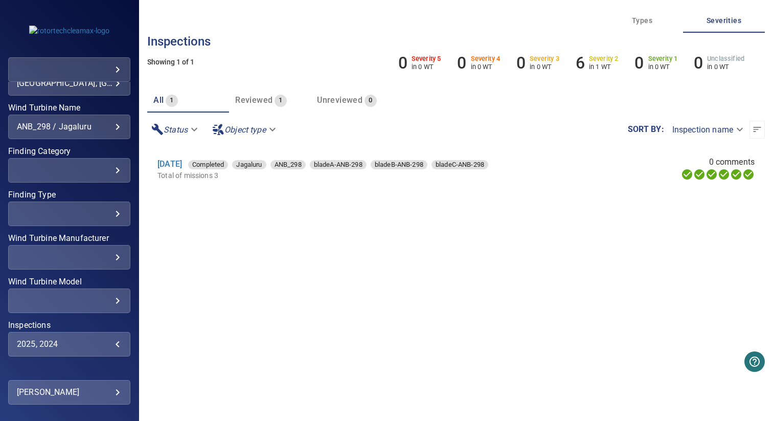
scroll to position [285, 0]
